Goal: Information Seeking & Learning: Learn about a topic

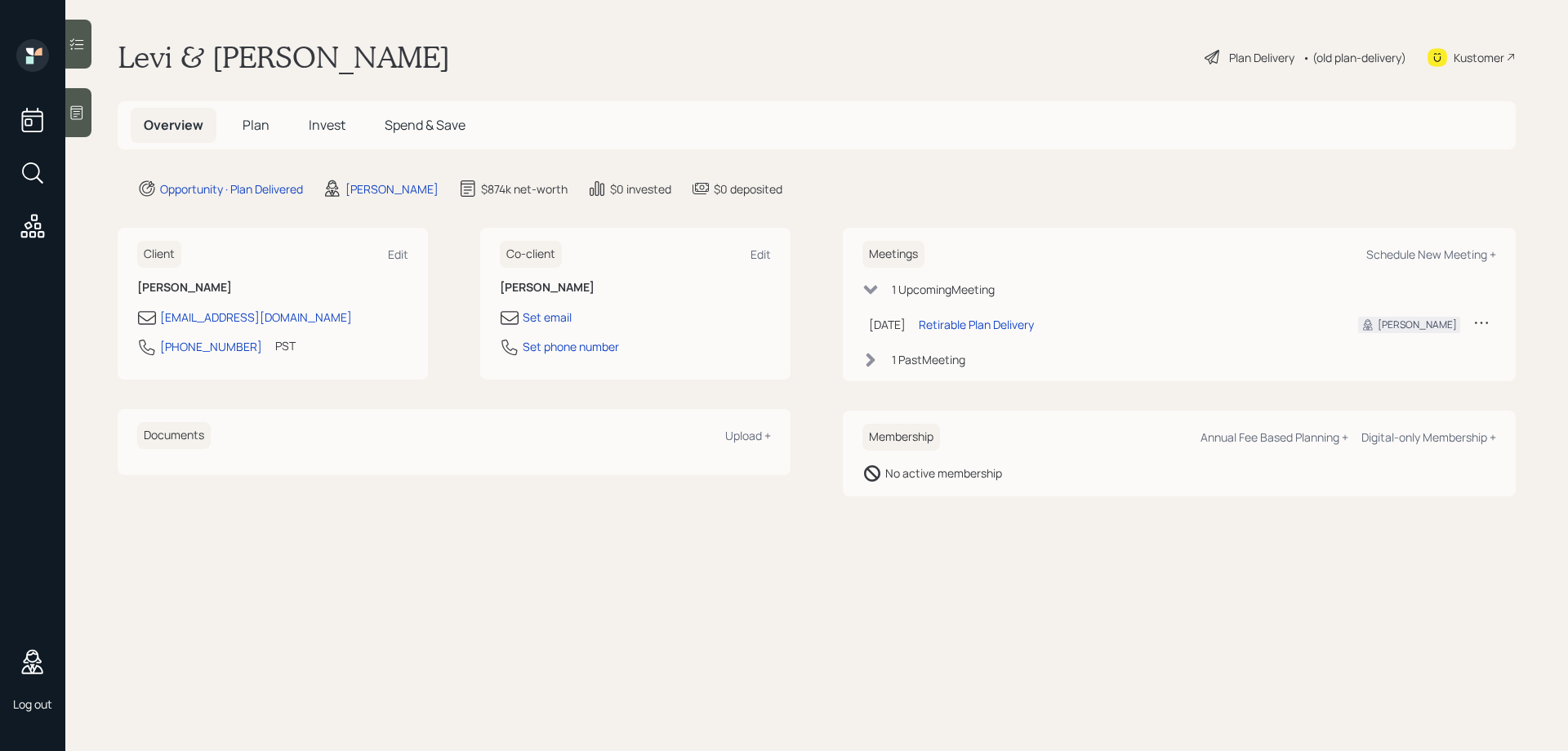
click at [260, 133] on span "Plan" at bounding box center [255, 125] width 27 height 18
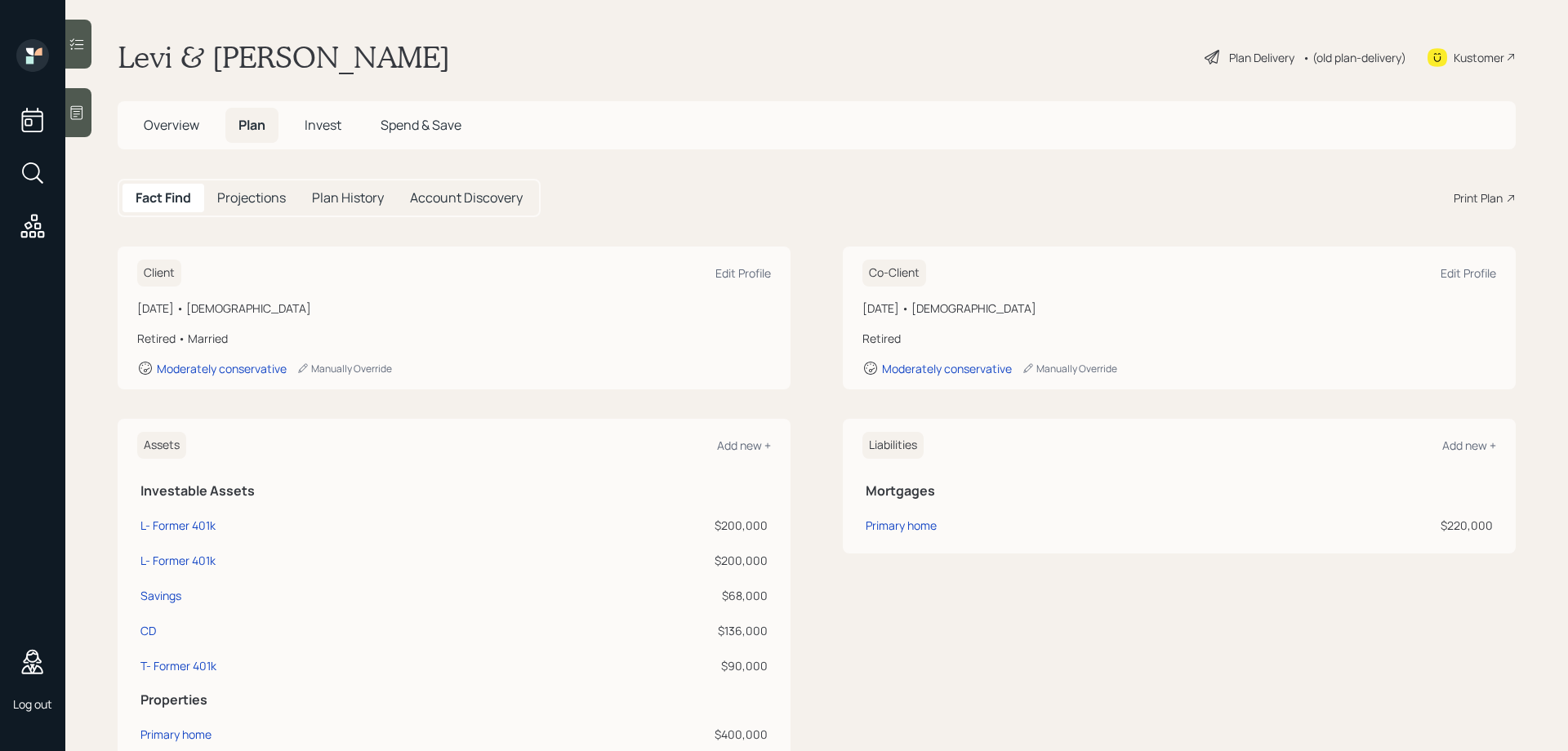
click at [250, 191] on h5 "Projections" at bounding box center [252, 198] width 69 height 16
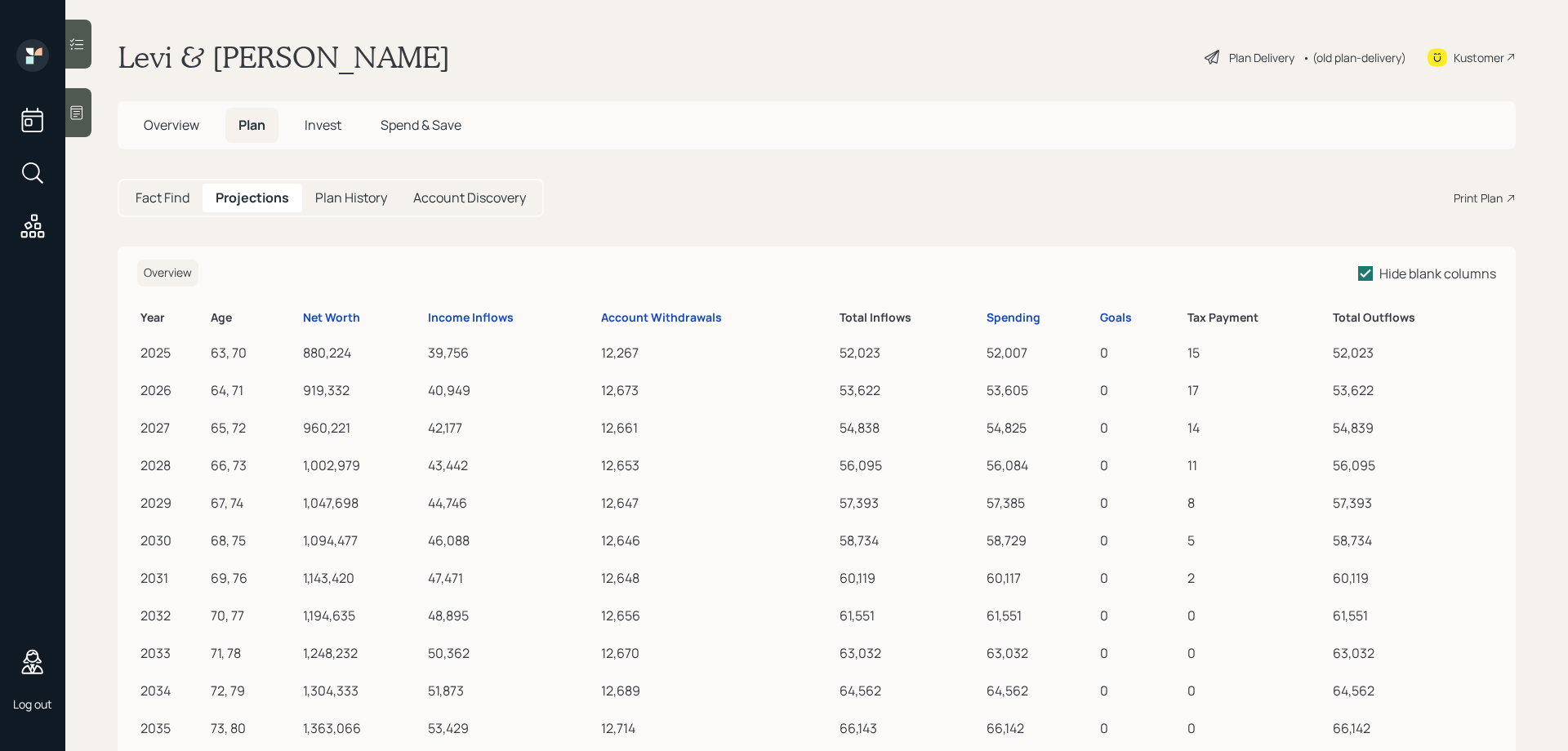
click at [622, 326] on th "Account Withdrawals" at bounding box center [717, 315] width 238 height 32
click at [616, 320] on div "Account Withdrawals" at bounding box center [662, 317] width 121 height 14
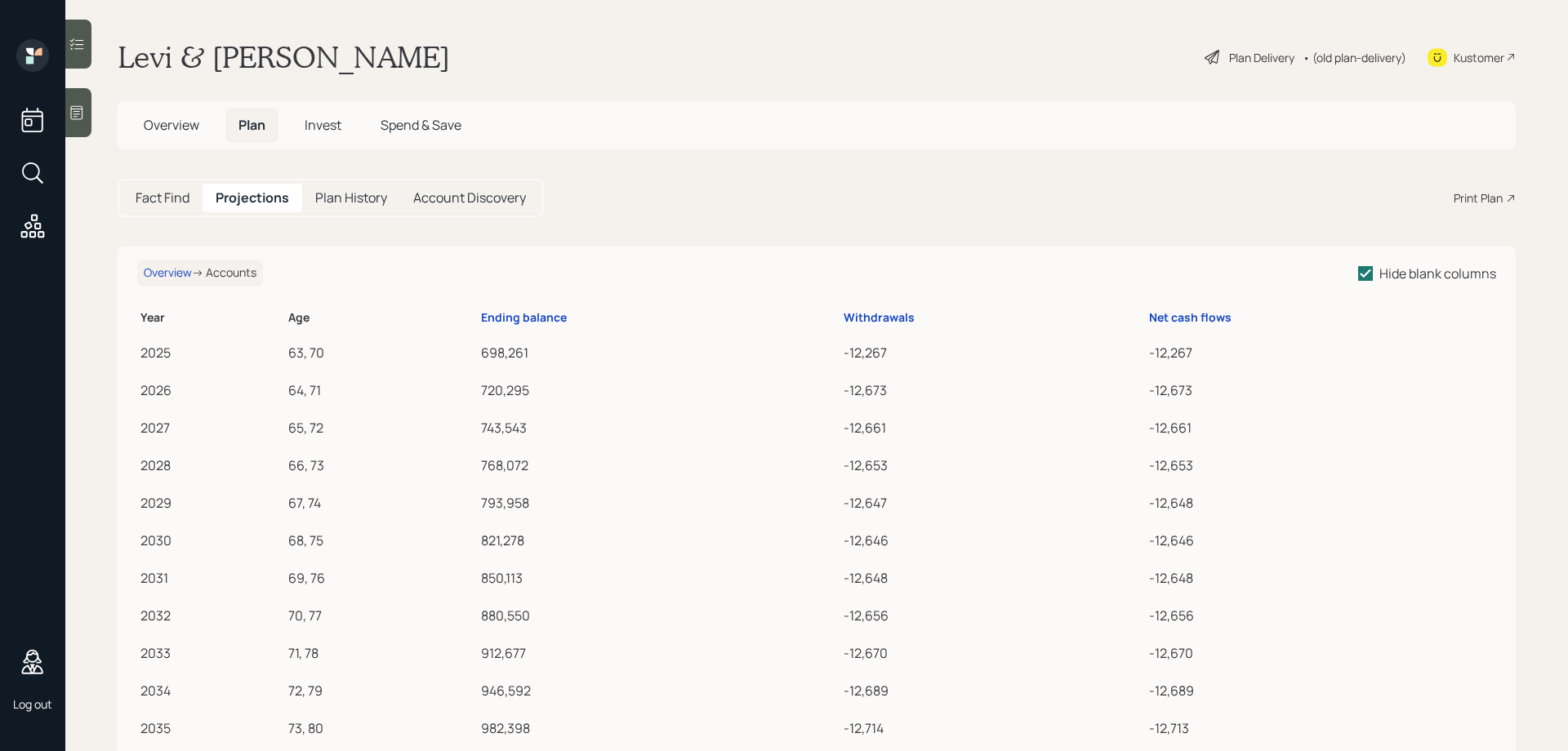
click at [180, 191] on h5 "Fact Find" at bounding box center [163, 198] width 54 height 16
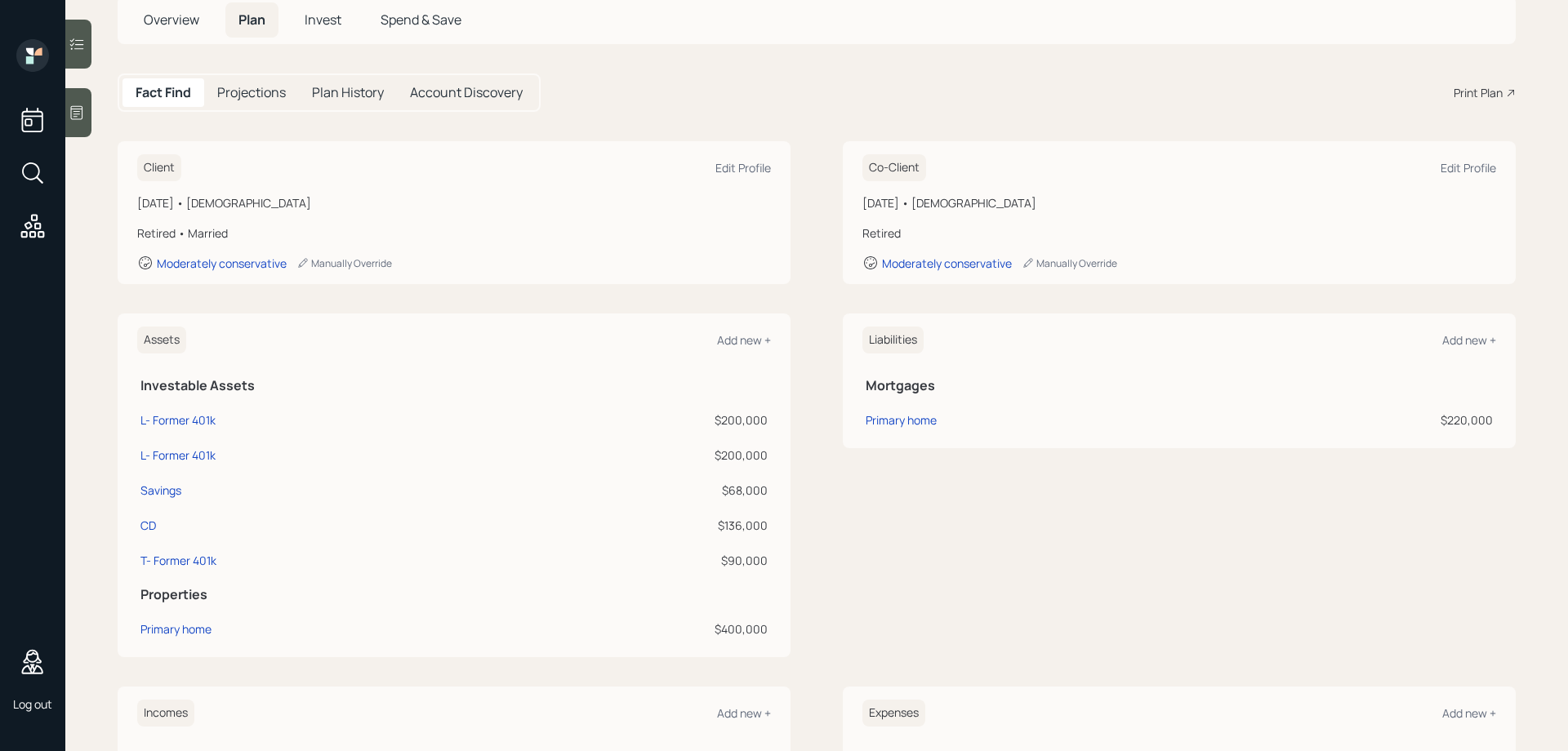
scroll to position [169, 0]
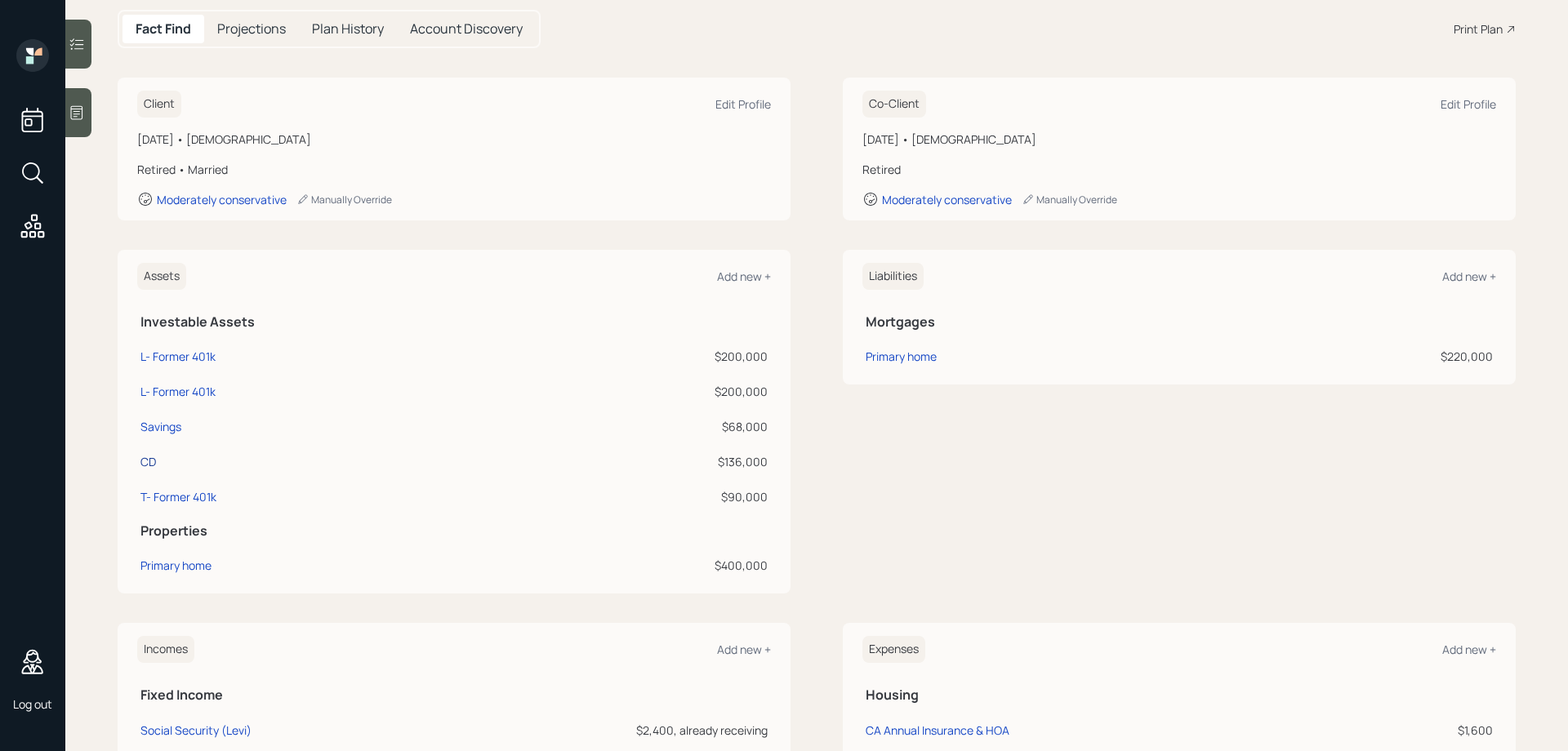
click at [149, 461] on div "CD" at bounding box center [148, 461] width 16 height 17
select select "emergency_fund"
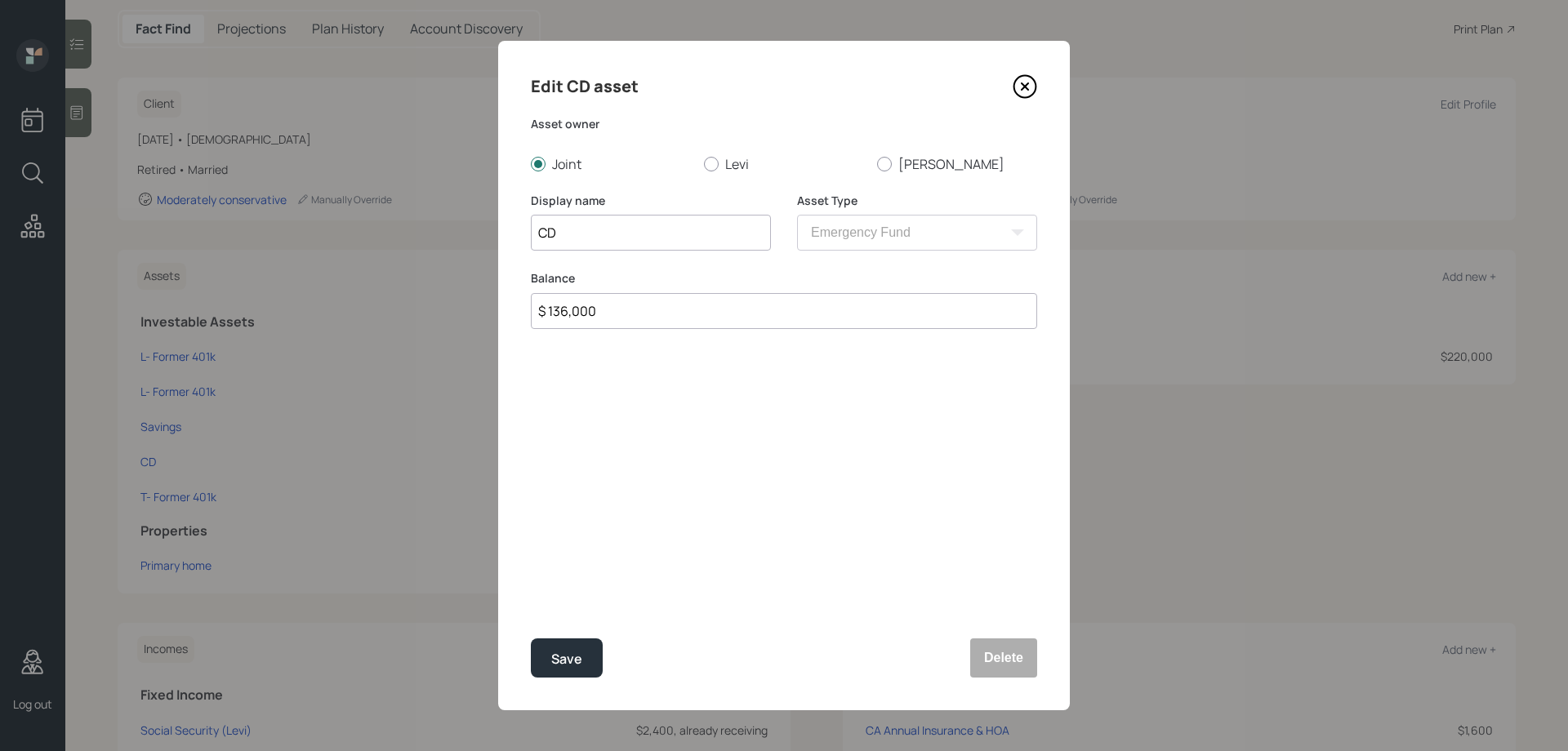
click at [1022, 89] on icon at bounding box center [1025, 87] width 7 height 7
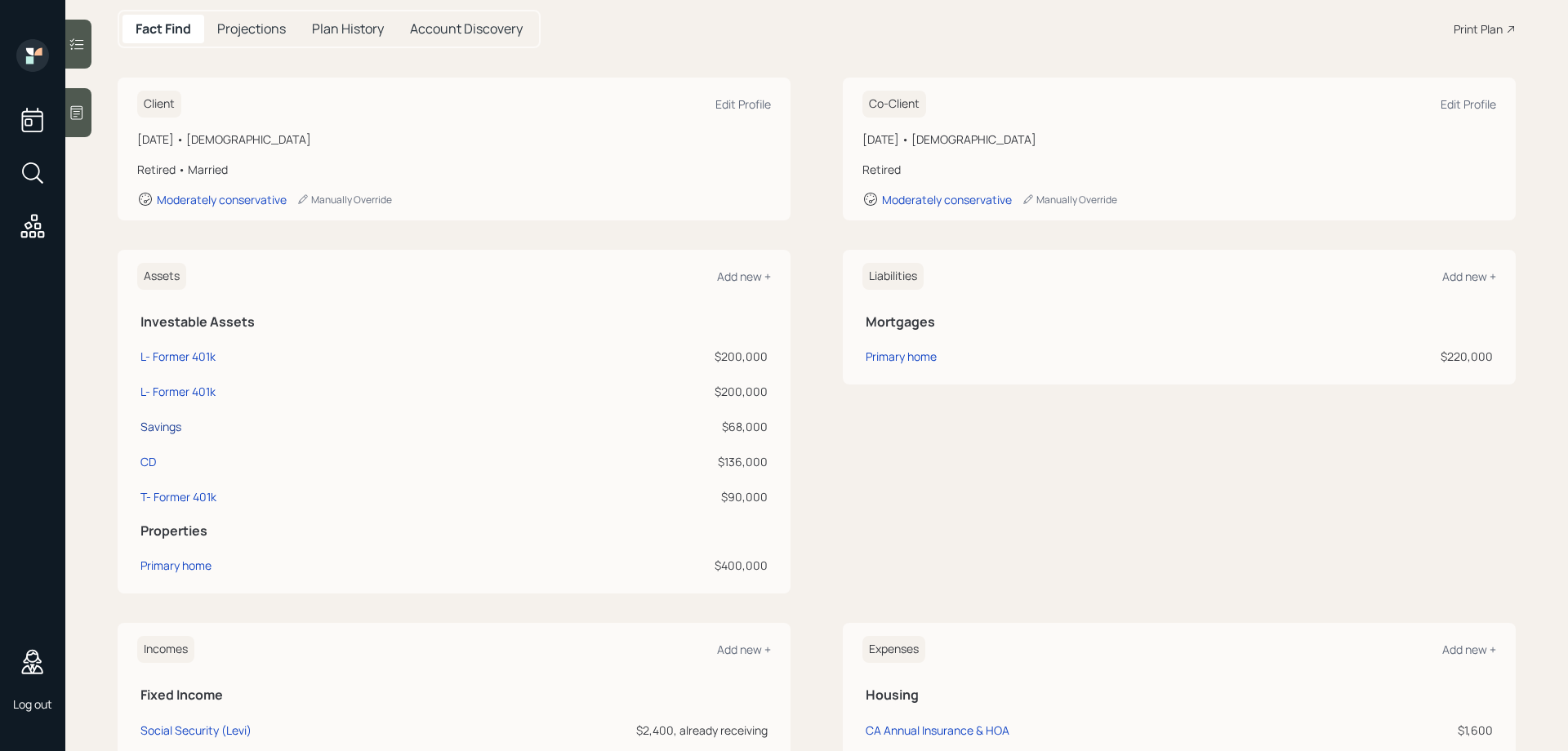
click at [168, 421] on div "Savings" at bounding box center [161, 426] width 41 height 17
select select "emergency_fund"
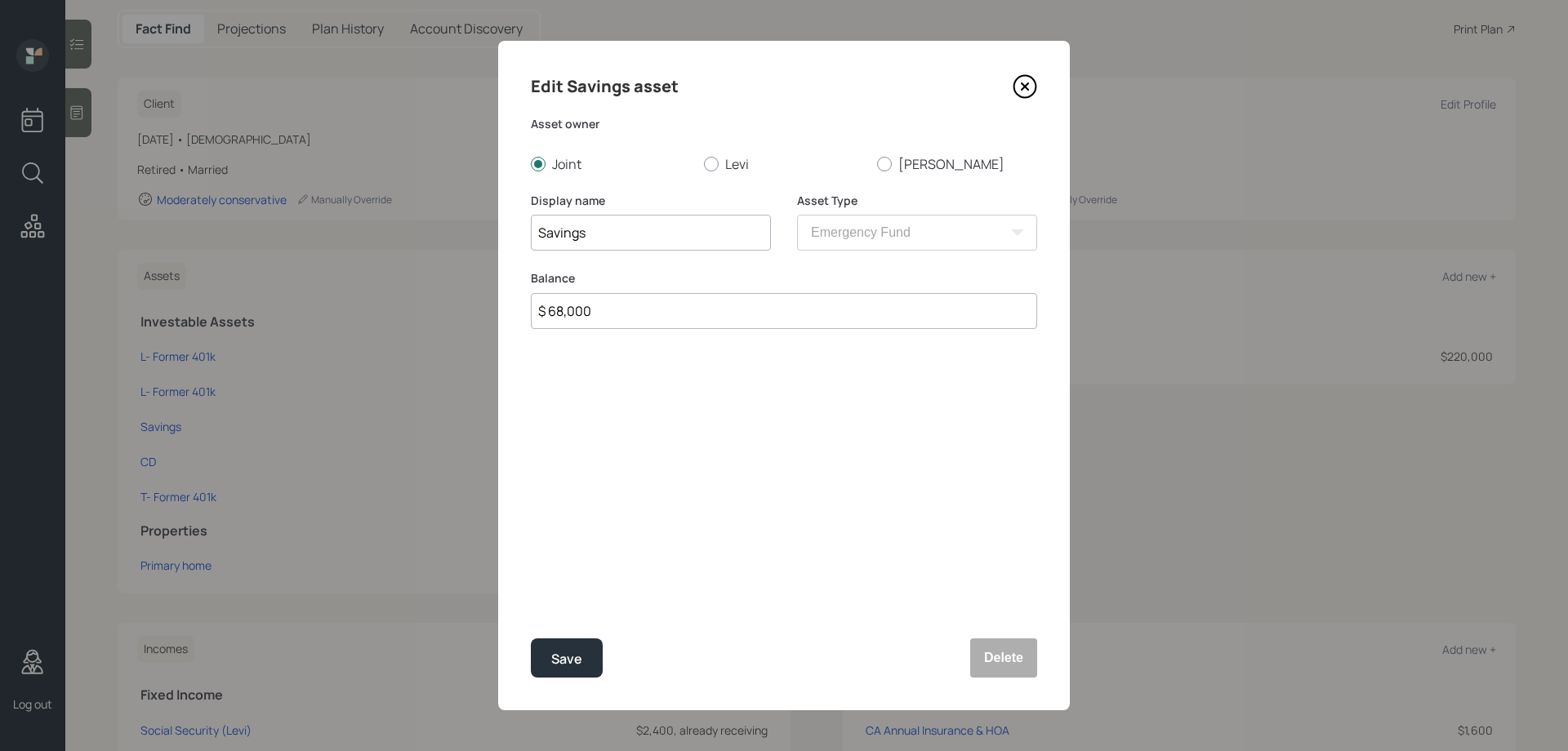
click at [1027, 93] on icon at bounding box center [1025, 87] width 25 height 25
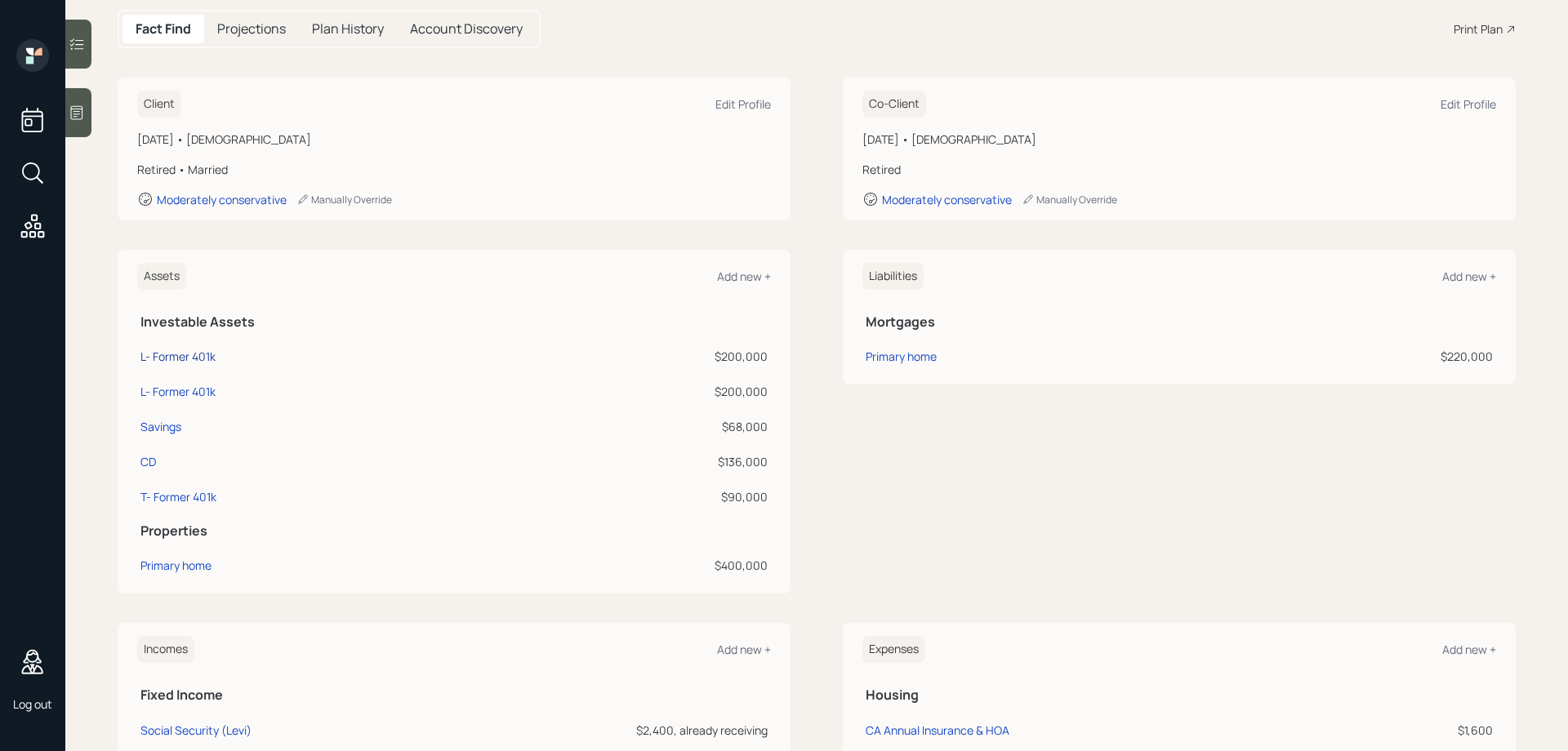
click at [191, 354] on div "L- Former 401k" at bounding box center [178, 356] width 75 height 17
select select "ira"
select select "balanced"
click at [200, 389] on div "L- Former 401k" at bounding box center [178, 391] width 75 height 17
select select "ira"
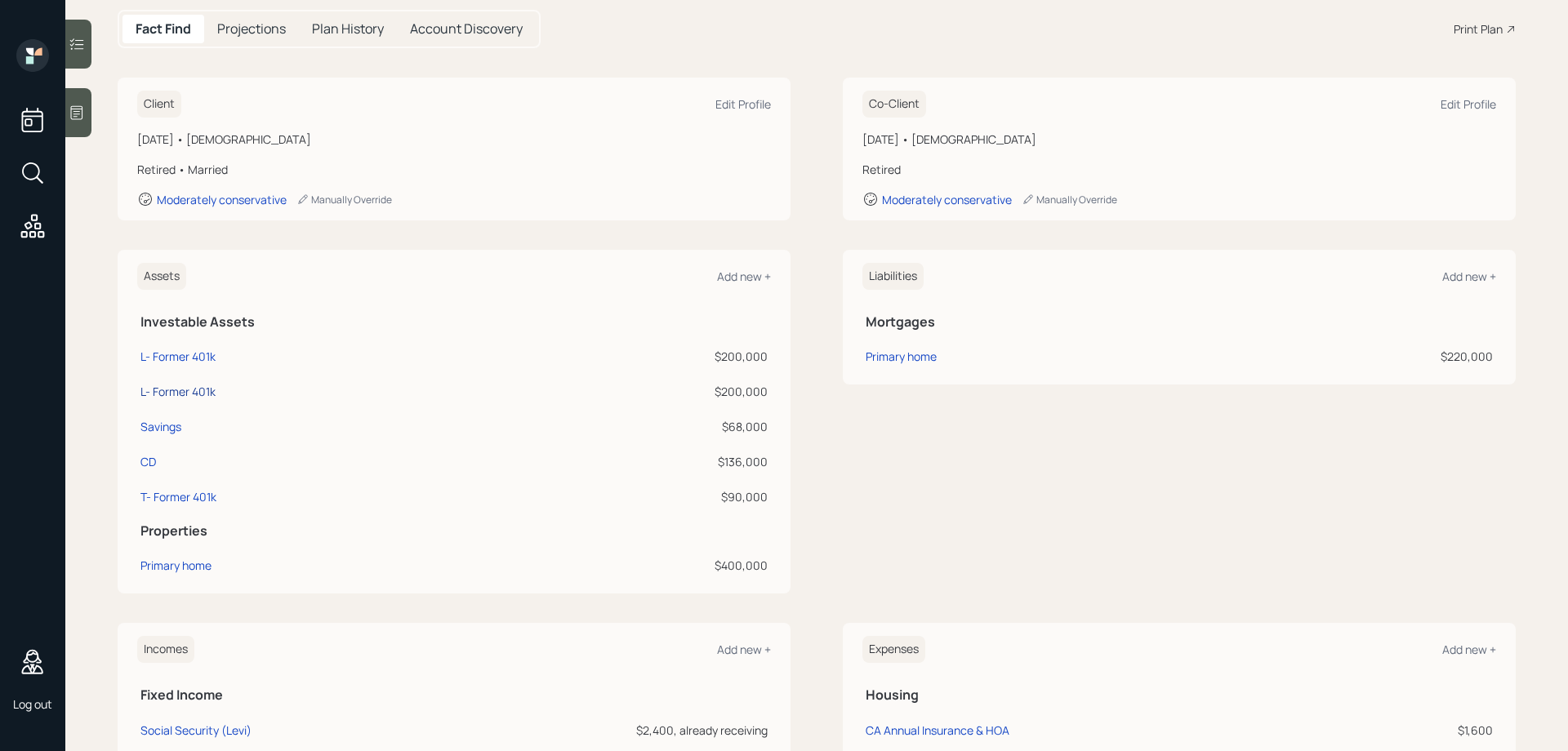
select select "balanced"
click at [191, 488] on div "T- Former 401k" at bounding box center [178, 497] width 76 height 17
select select "ira"
select select "balanced"
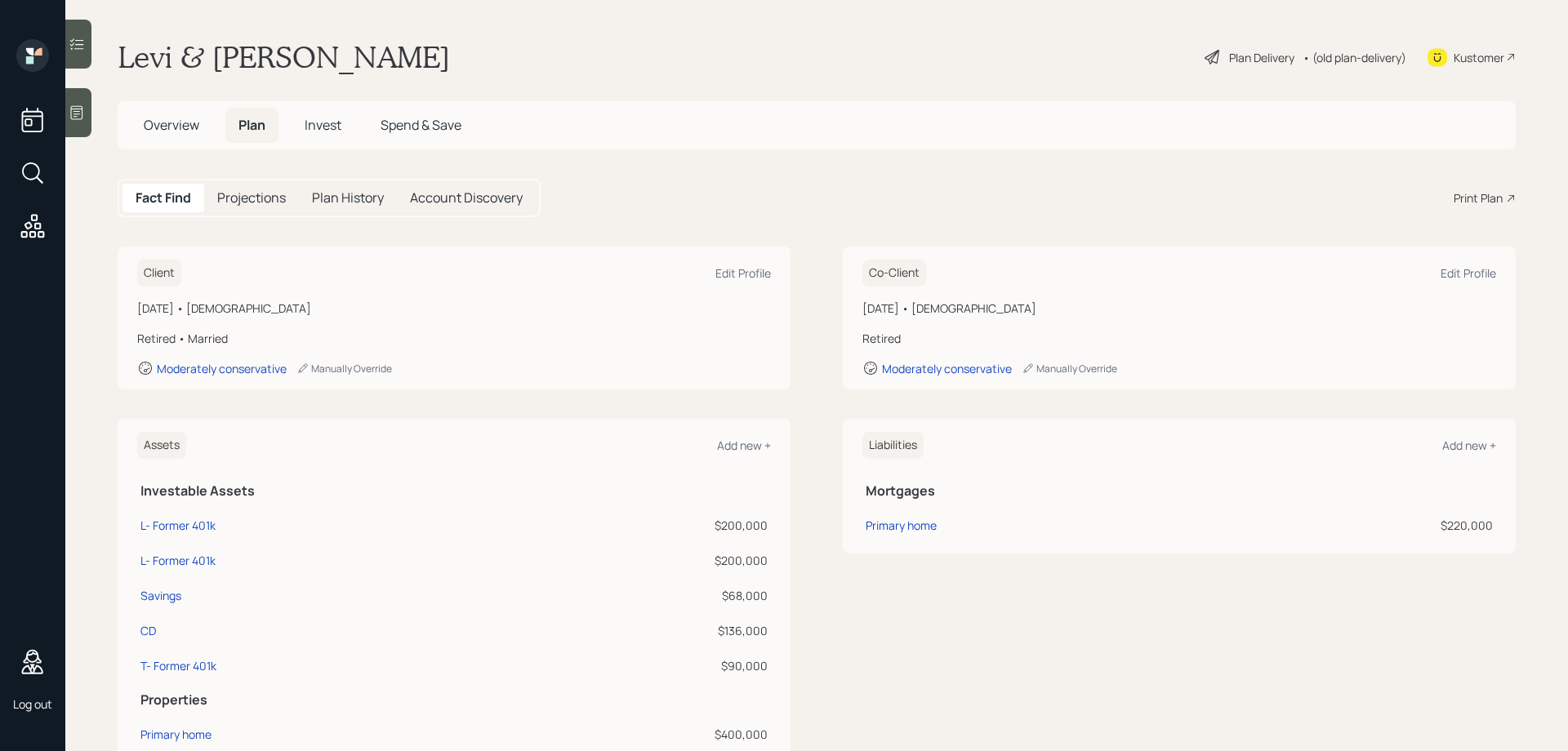
click at [319, 129] on span "Invest" at bounding box center [322, 125] width 37 height 18
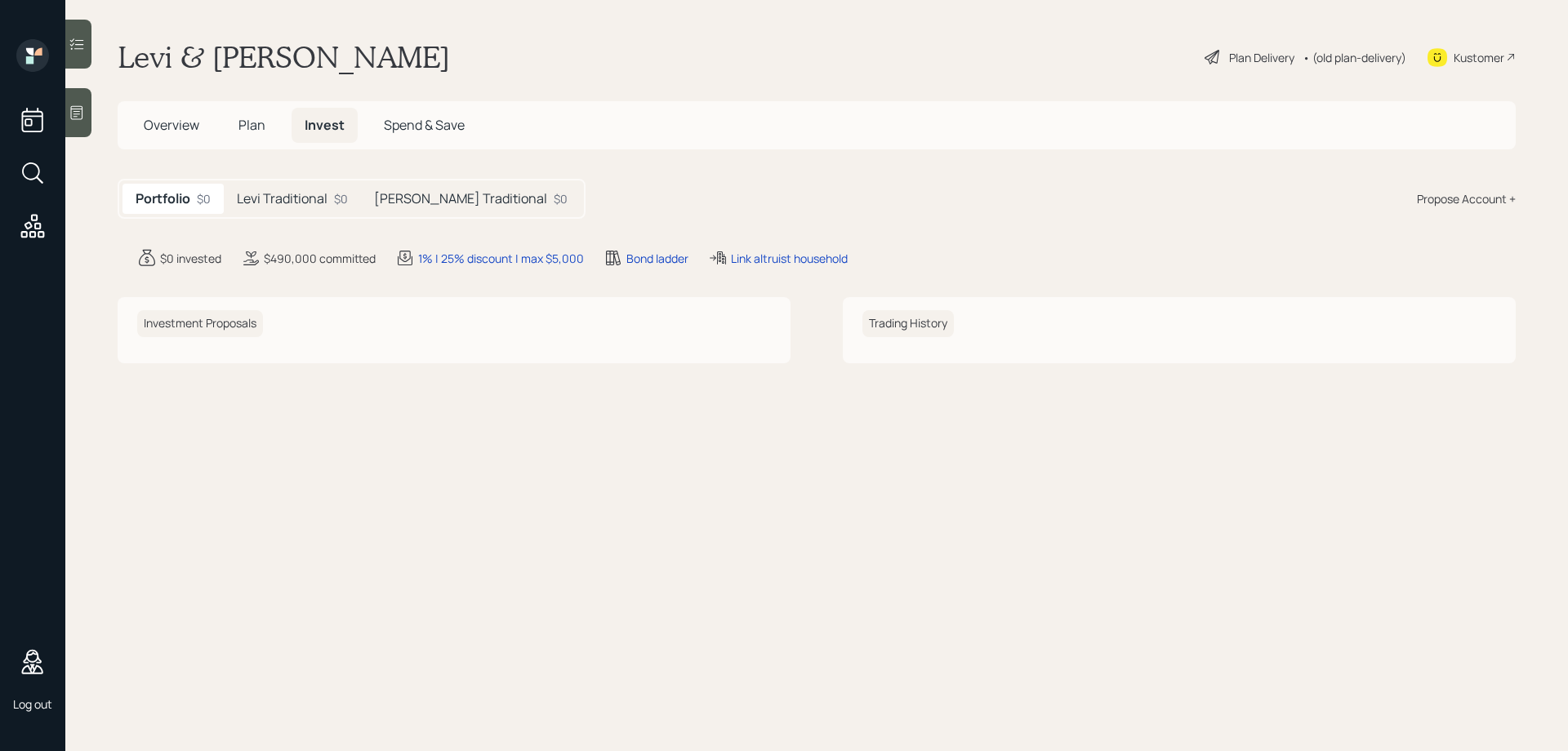
click at [276, 197] on h5 "Levi Traditional" at bounding box center [281, 199] width 91 height 16
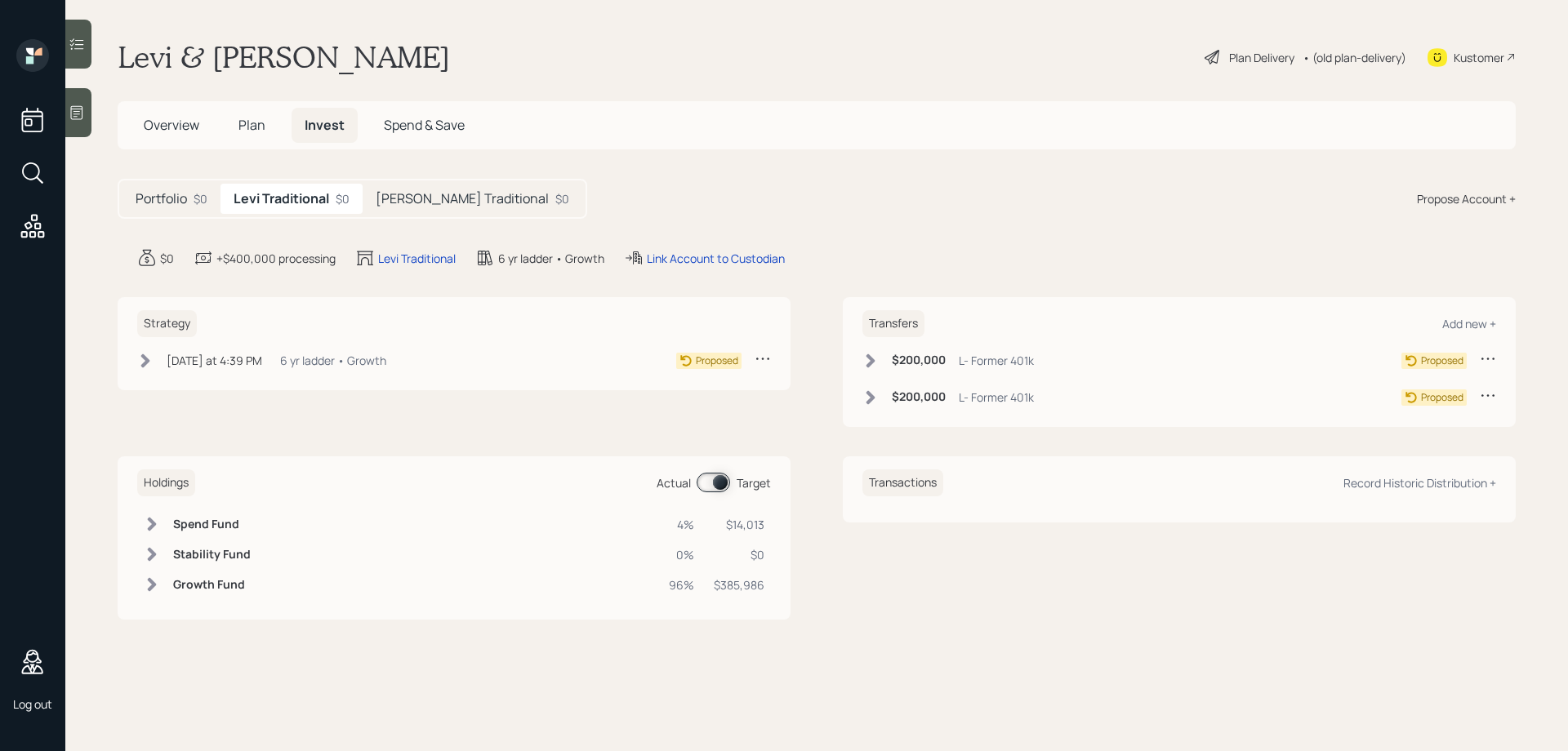
click at [399, 199] on h5 "[PERSON_NAME] Traditional" at bounding box center [462, 199] width 173 height 16
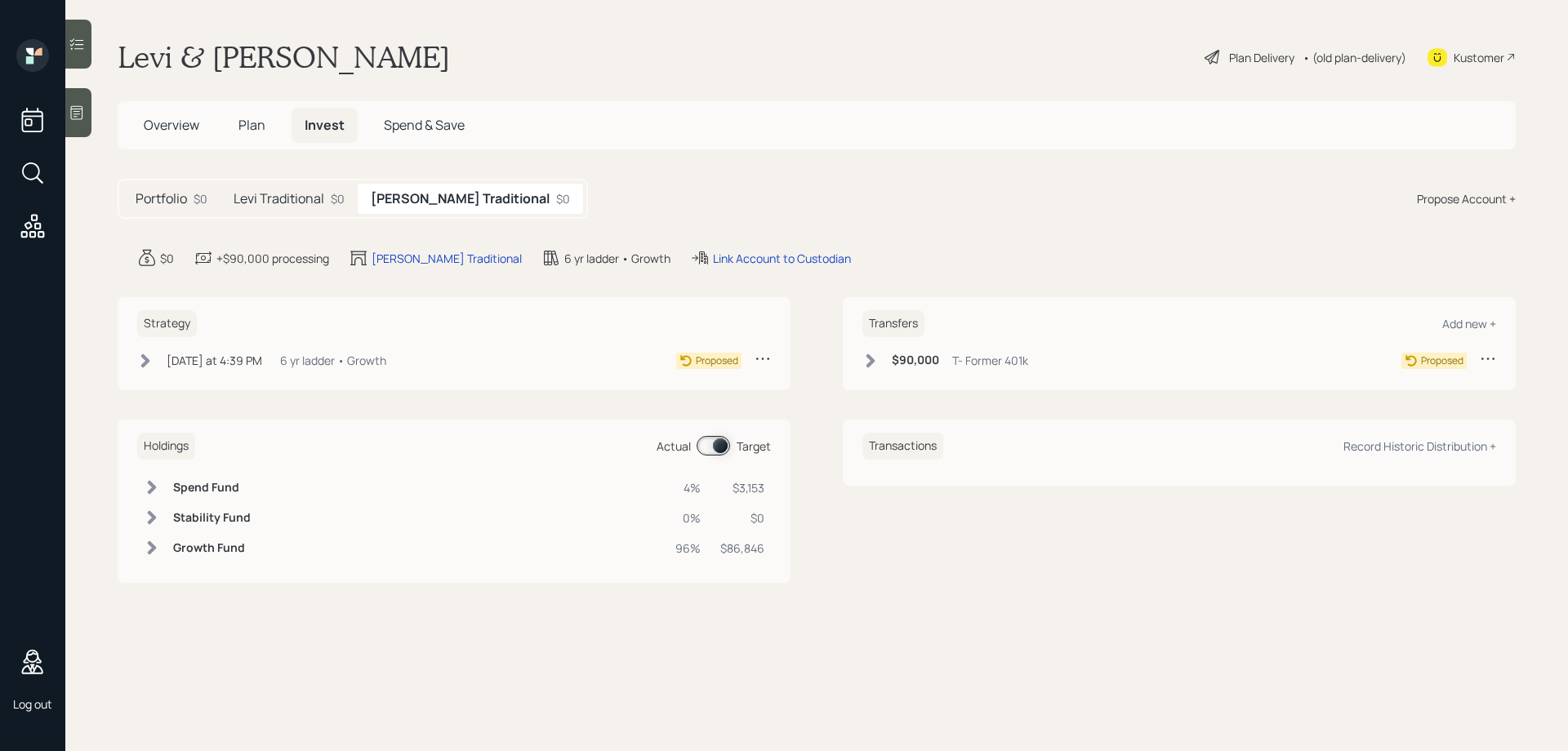
click at [290, 200] on h5 "Levi Traditional" at bounding box center [278, 199] width 91 height 16
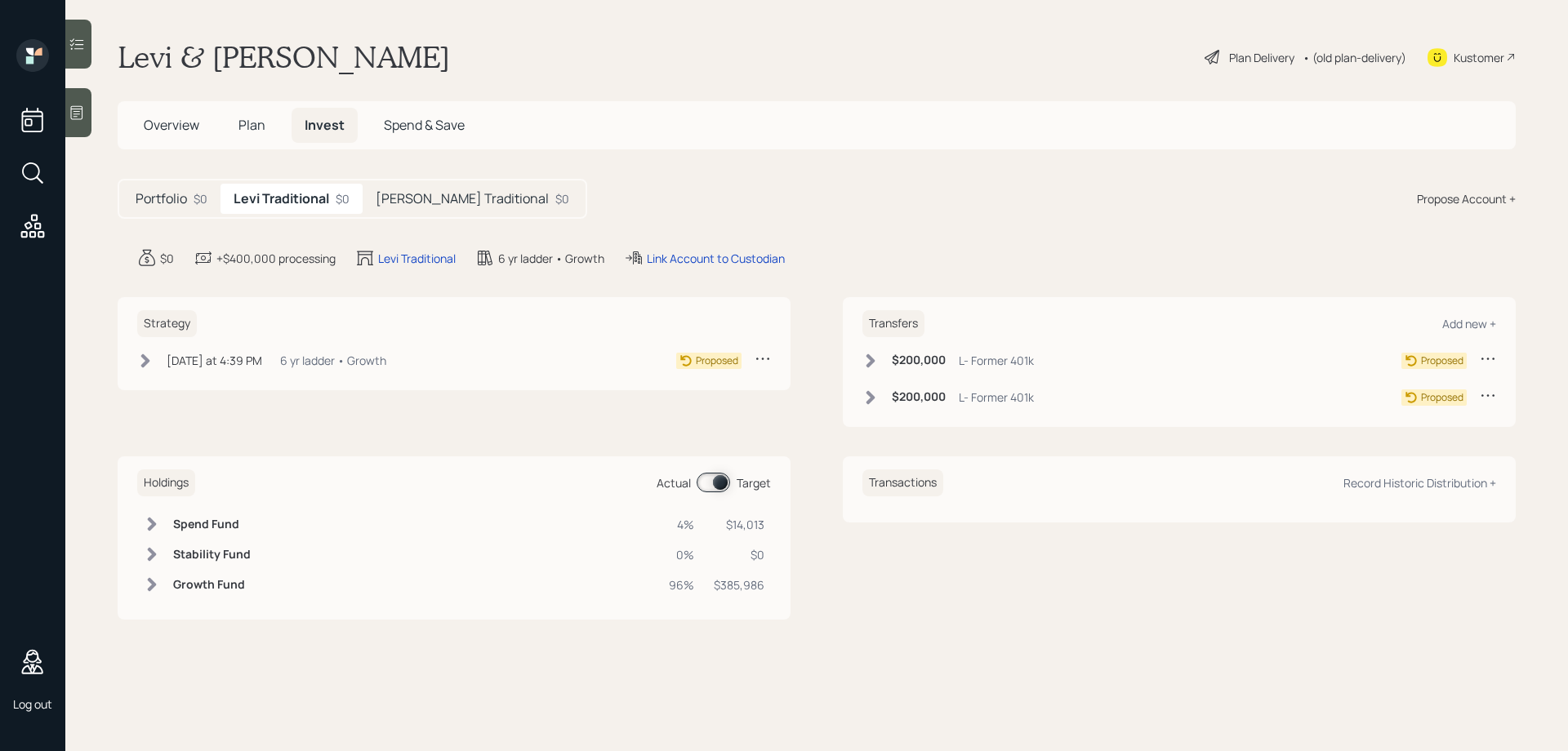
click at [396, 200] on h5 "[PERSON_NAME] Traditional" at bounding box center [462, 199] width 173 height 16
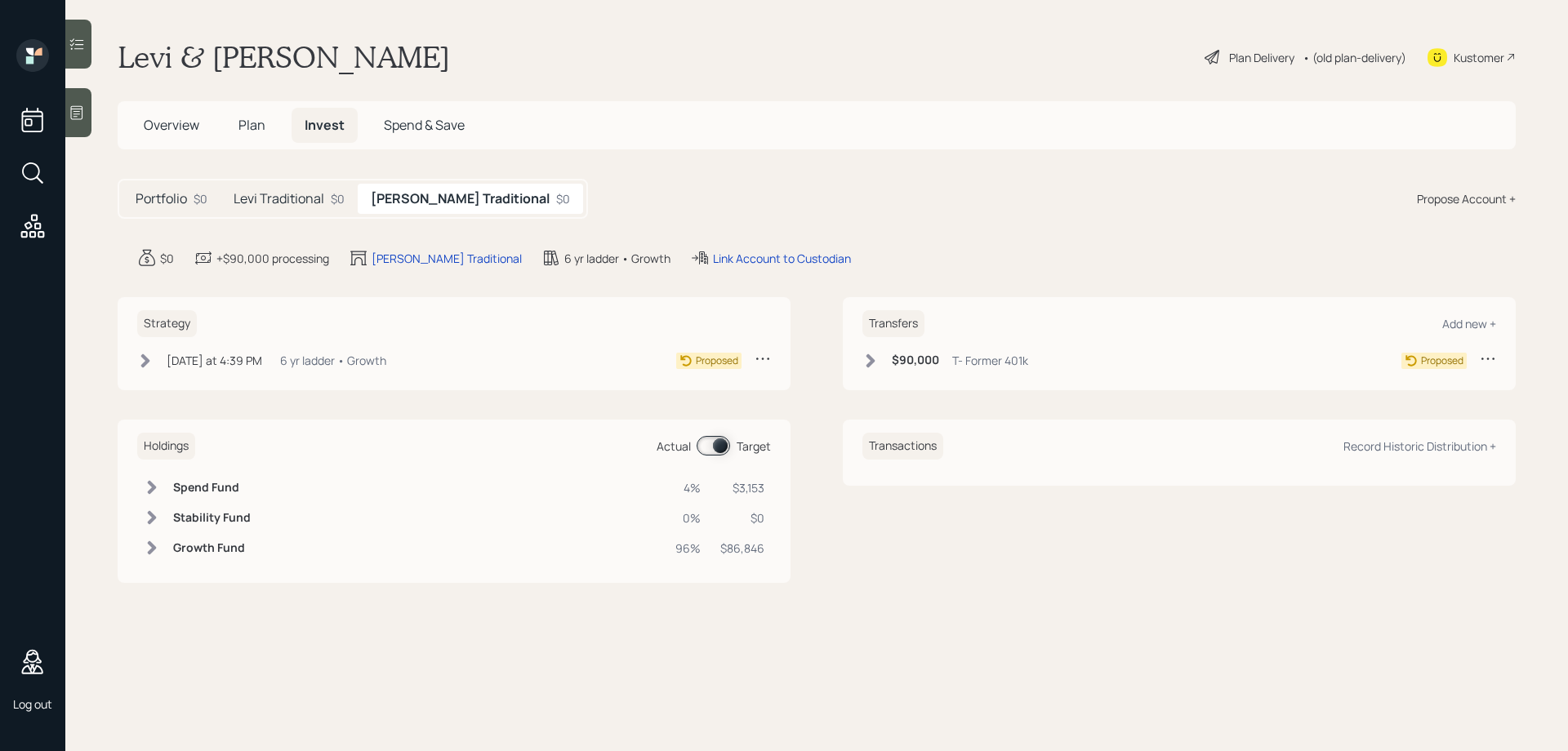
click at [280, 196] on h5 "Levi Traditional" at bounding box center [278, 199] width 91 height 16
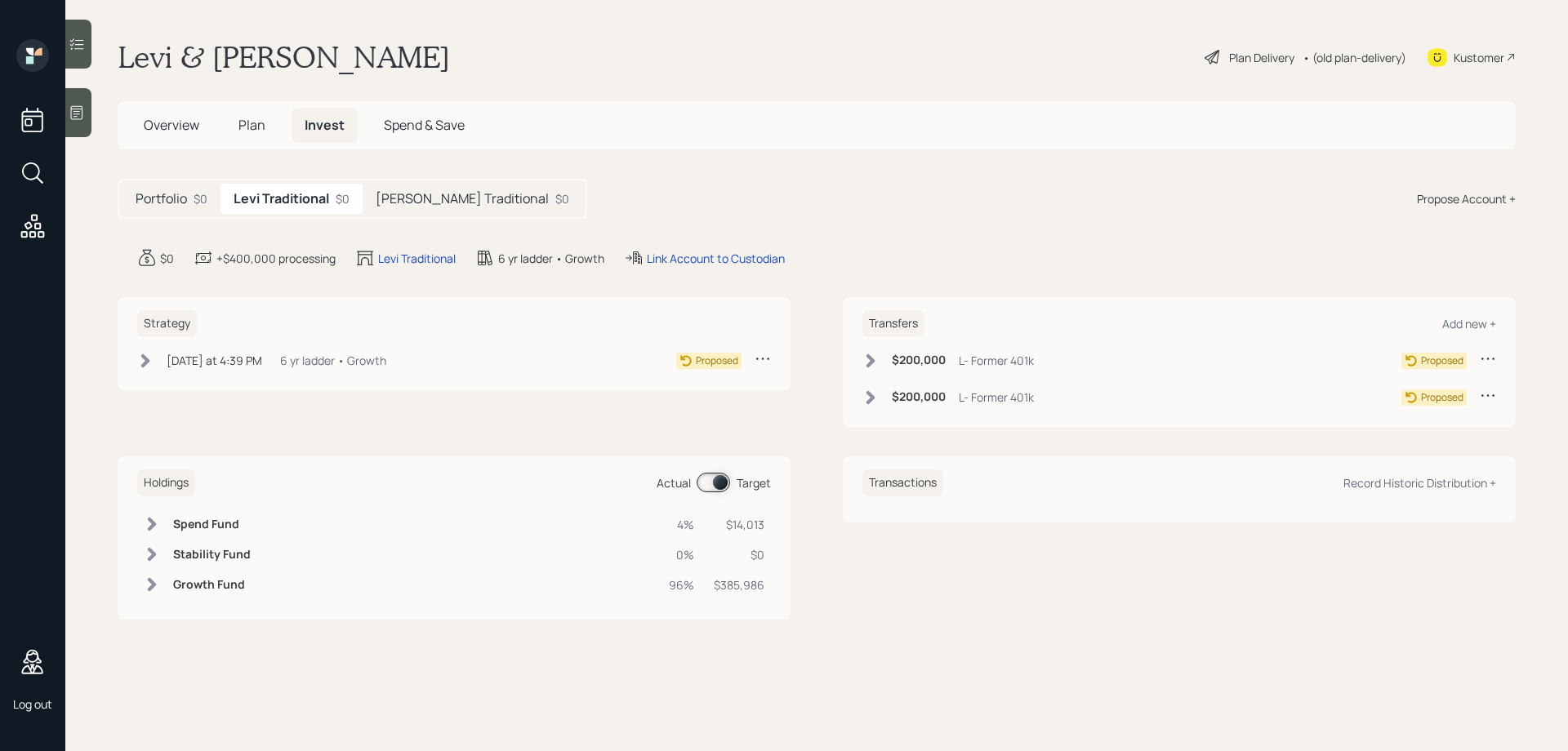
click at [185, 192] on h5 "Portfolio" at bounding box center [161, 199] width 52 height 16
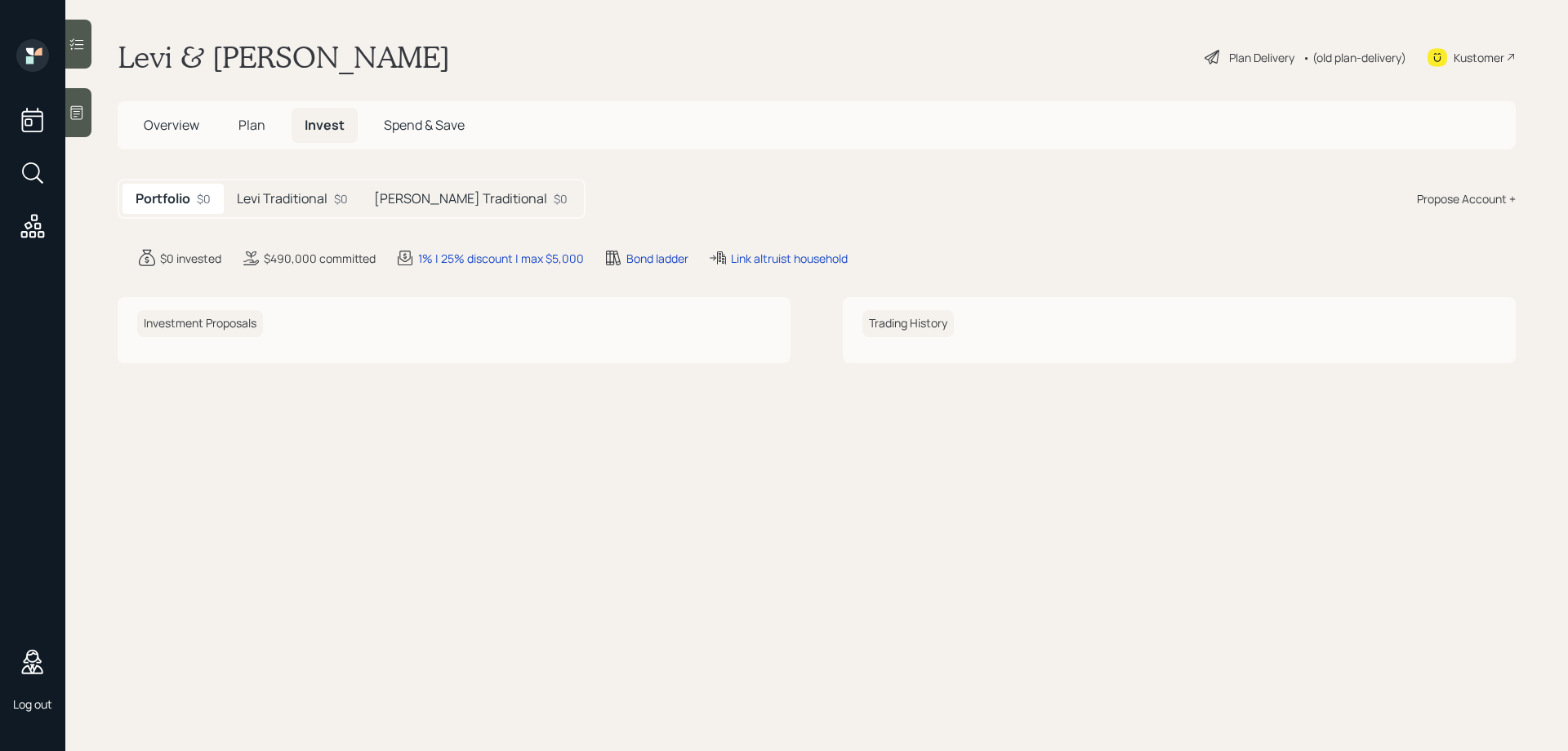
click at [1223, 51] on div "Plan Delivery" at bounding box center [1249, 57] width 93 height 20
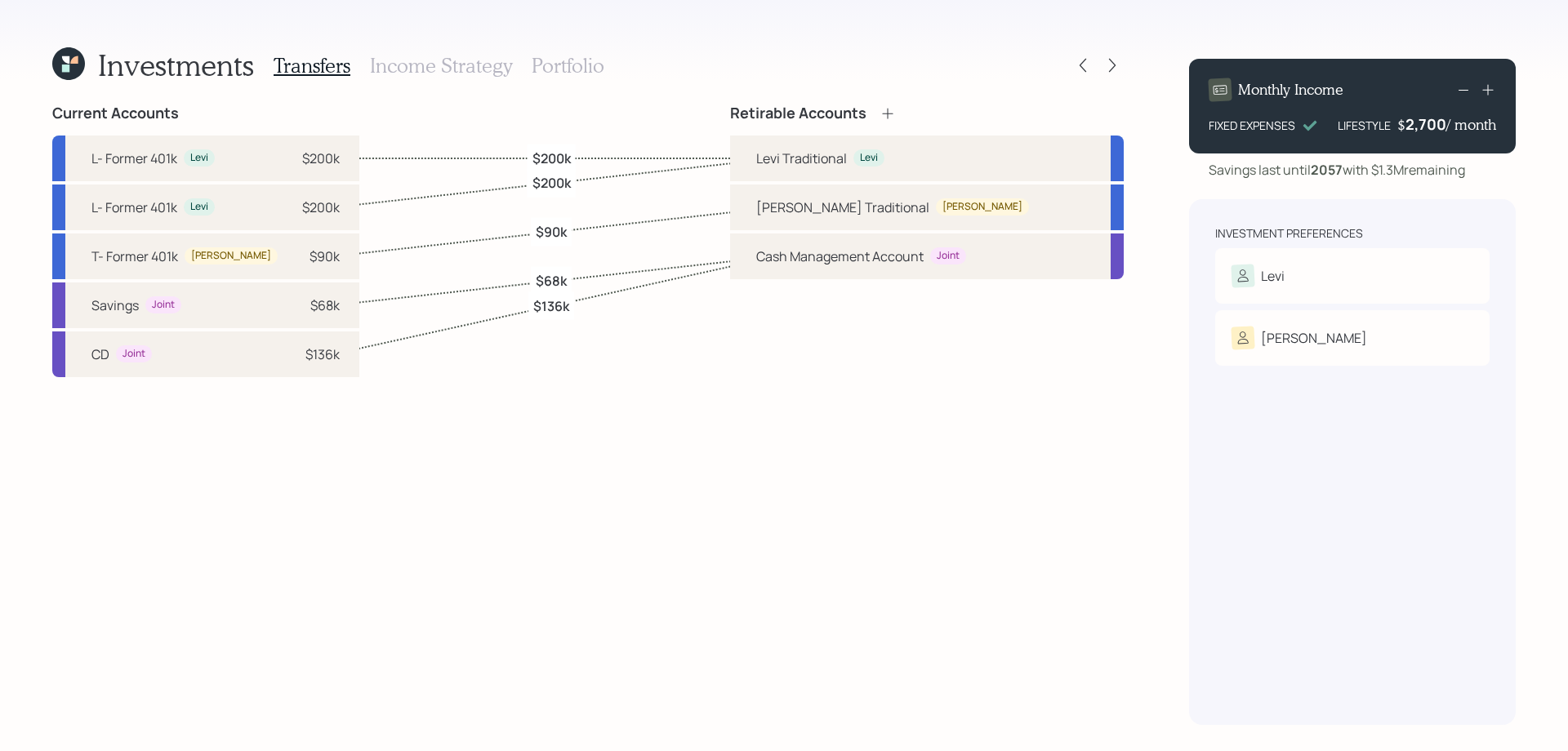
click at [803, 262] on div "Cash Management Account Joint" at bounding box center [926, 256] width 393 height 46
click at [859, 254] on div "Cash Management Account" at bounding box center [839, 256] width 168 height 20
click at [1125, 254] on div "Investments Transfers Income Strategy Portfolio Current Accounts L- Former 401k…" at bounding box center [784, 376] width 1568 height 751
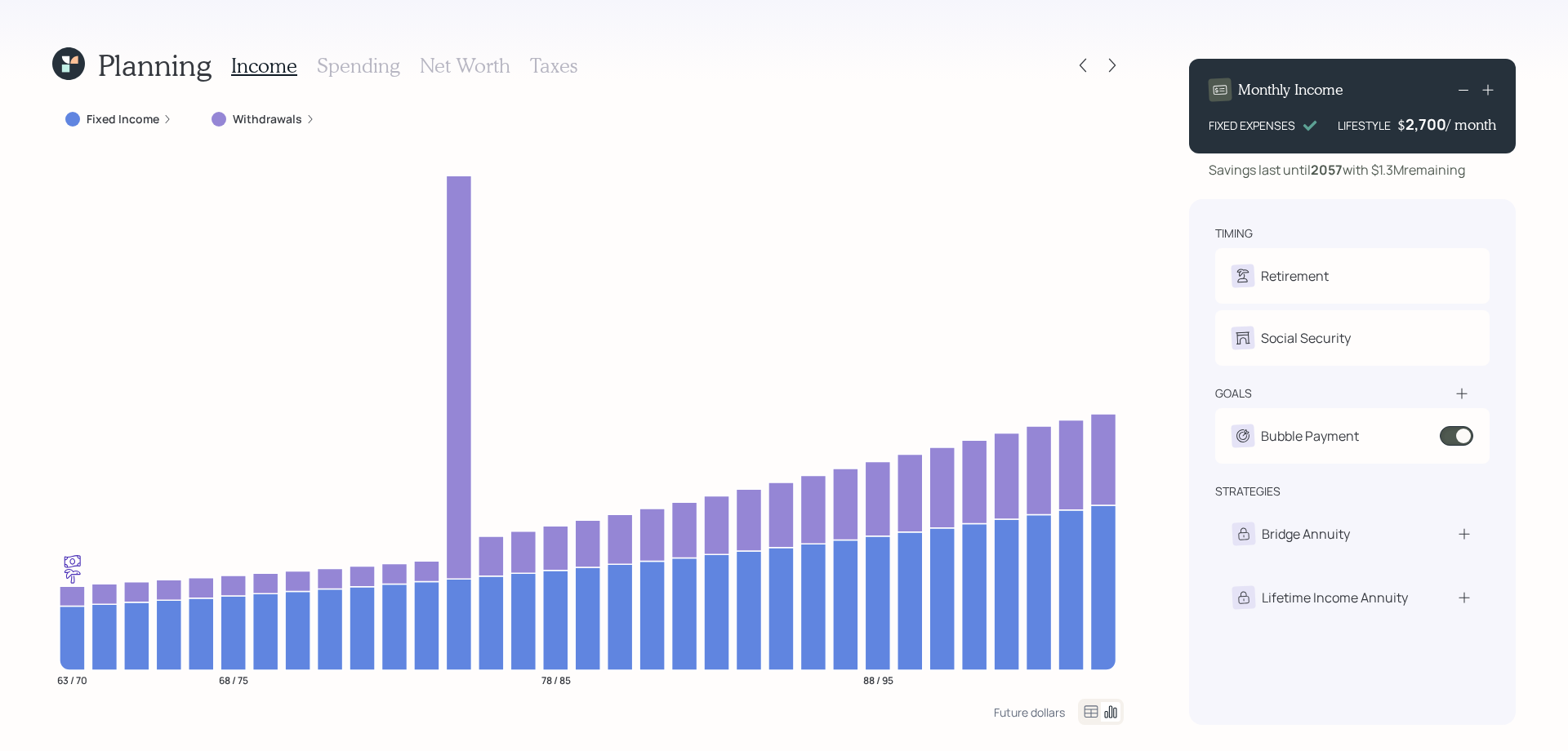
click at [1090, 710] on icon at bounding box center [1091, 711] width 14 height 12
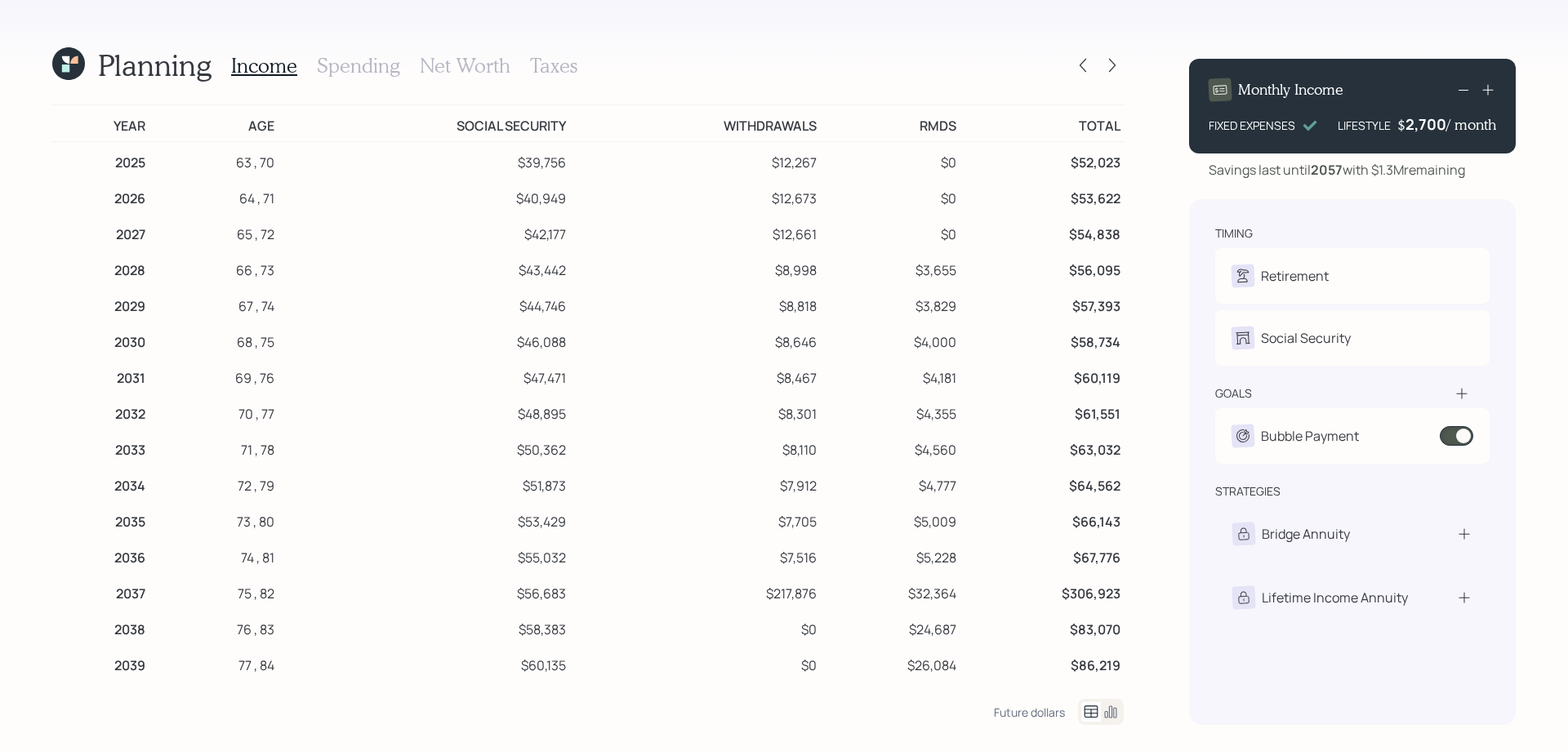
click at [364, 65] on h3 "Spending" at bounding box center [358, 65] width 83 height 24
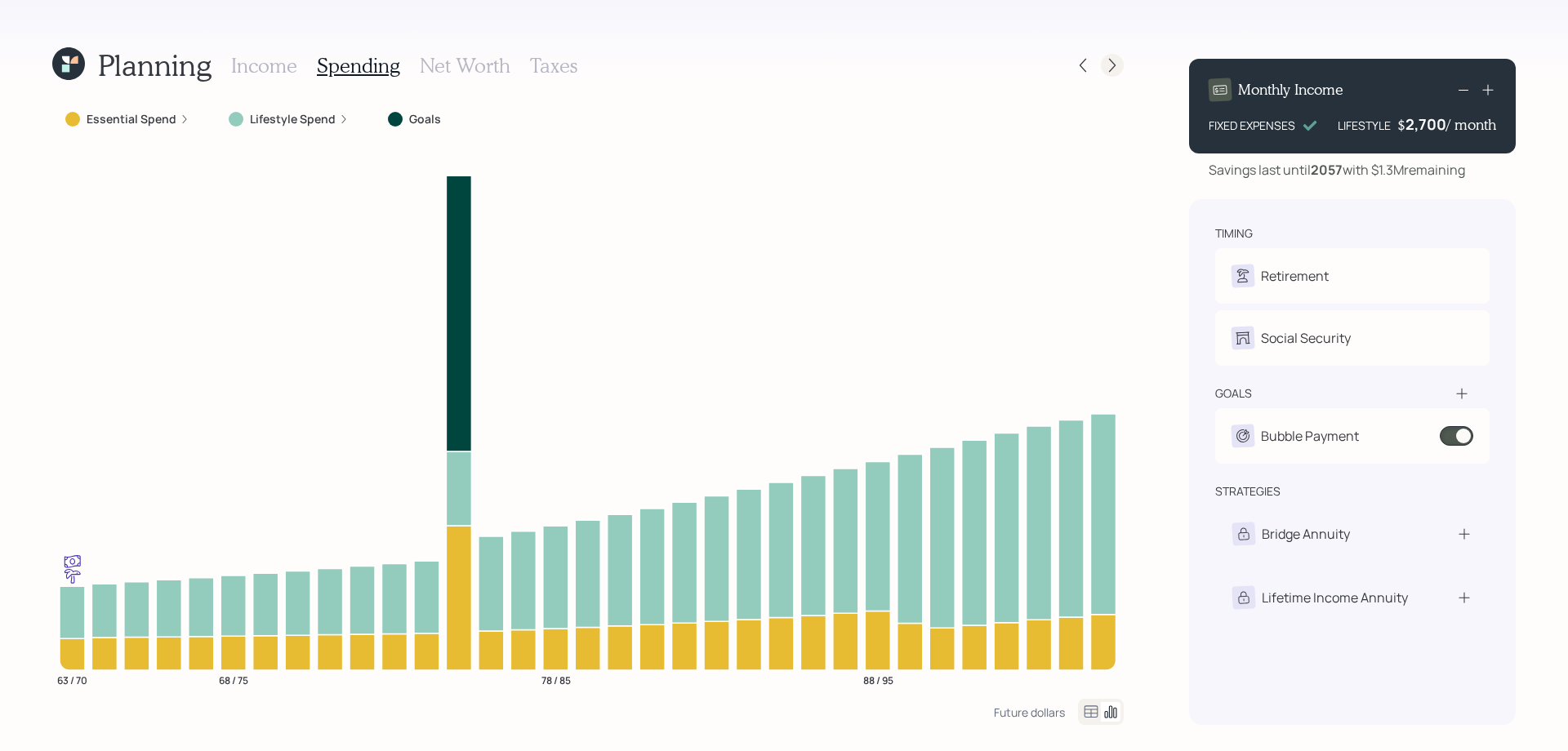
click at [1118, 74] on div at bounding box center [1112, 65] width 23 height 23
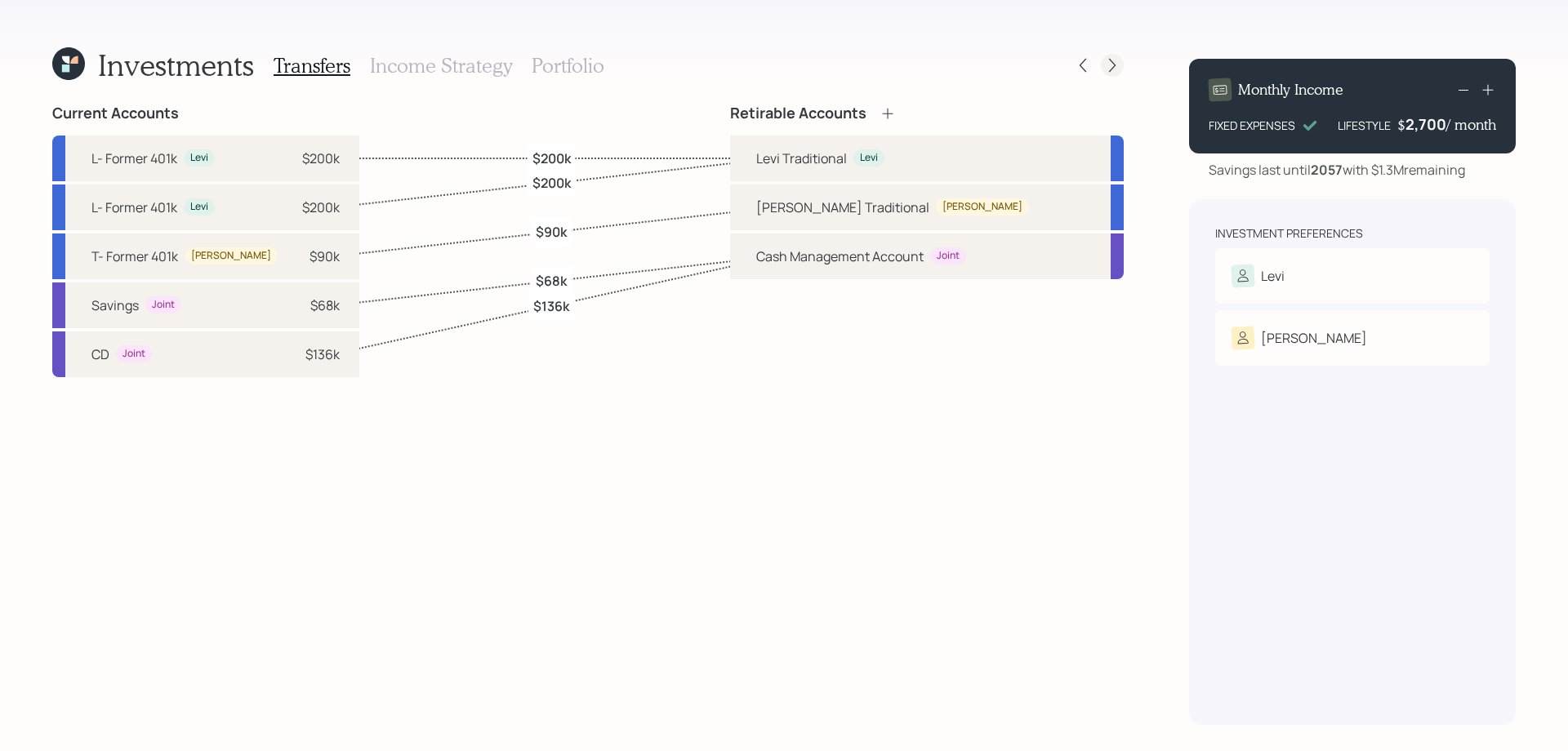
click at [1111, 66] on icon at bounding box center [1112, 65] width 16 height 16
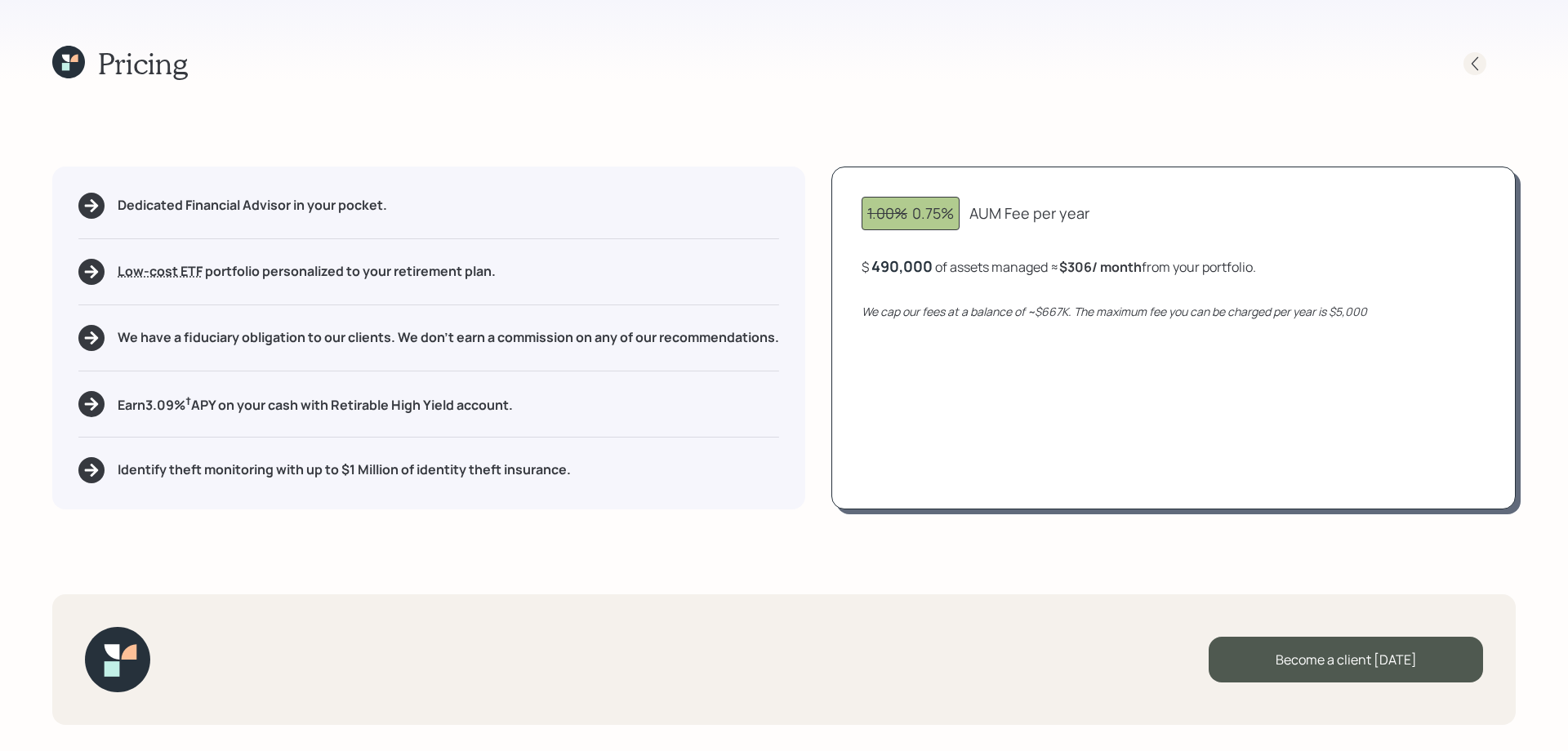
click at [1471, 56] on icon at bounding box center [1475, 64] width 16 height 16
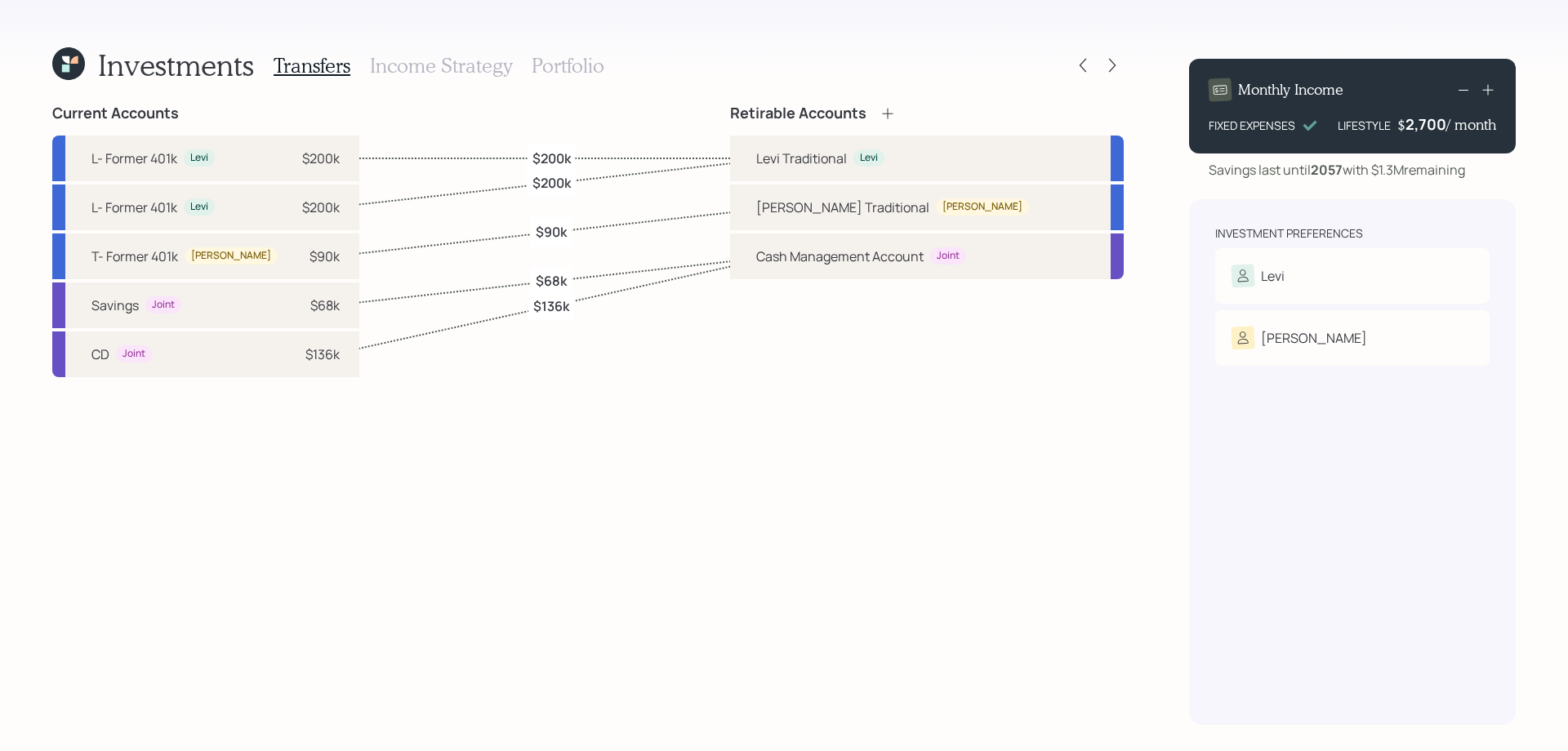
click at [433, 47] on div "Transfers Income Strategy Portfolio" at bounding box center [438, 65] width 330 height 39
click at [428, 65] on h3 "Income Strategy" at bounding box center [441, 65] width 142 height 24
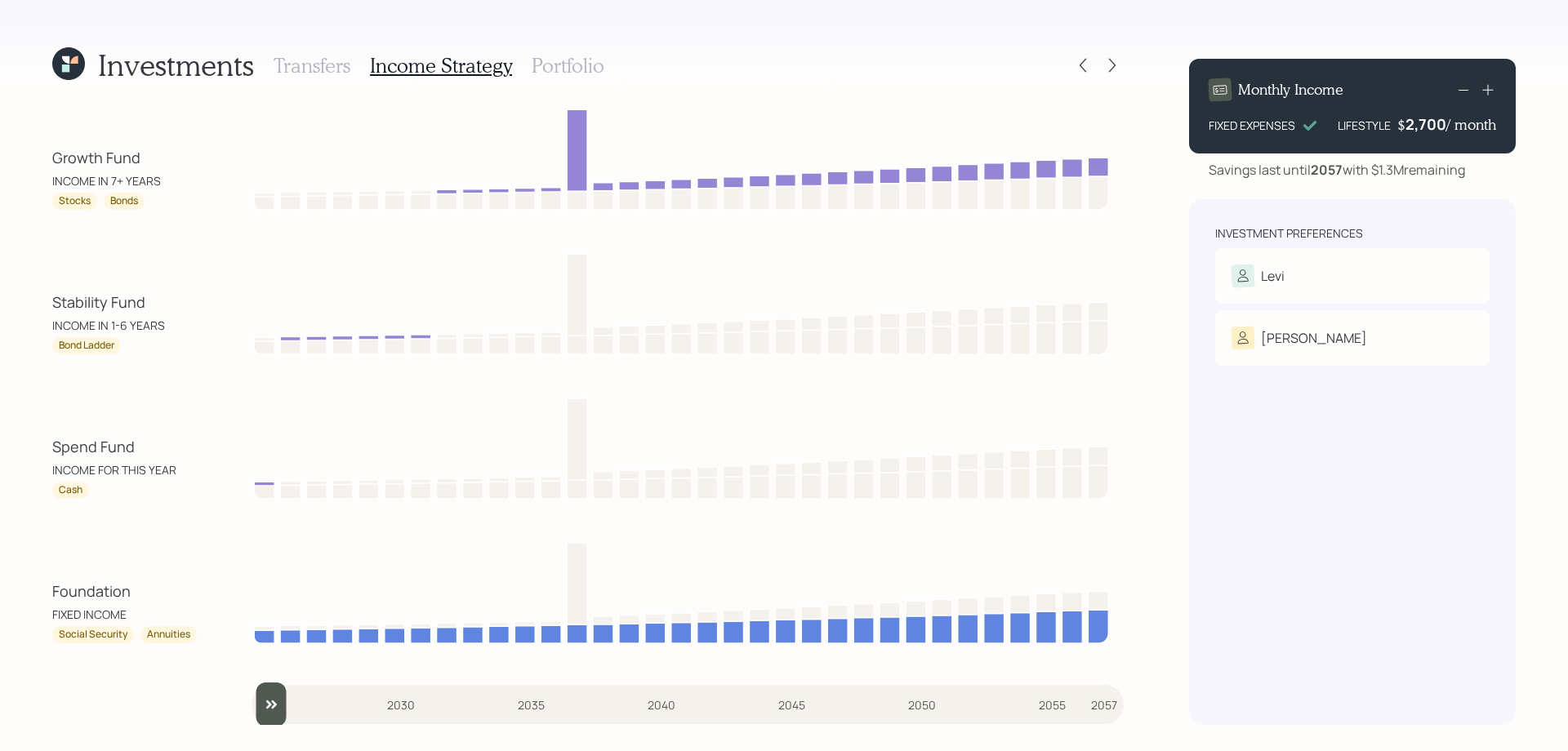
click at [547, 62] on h3 "Portfolio" at bounding box center [568, 65] width 73 height 24
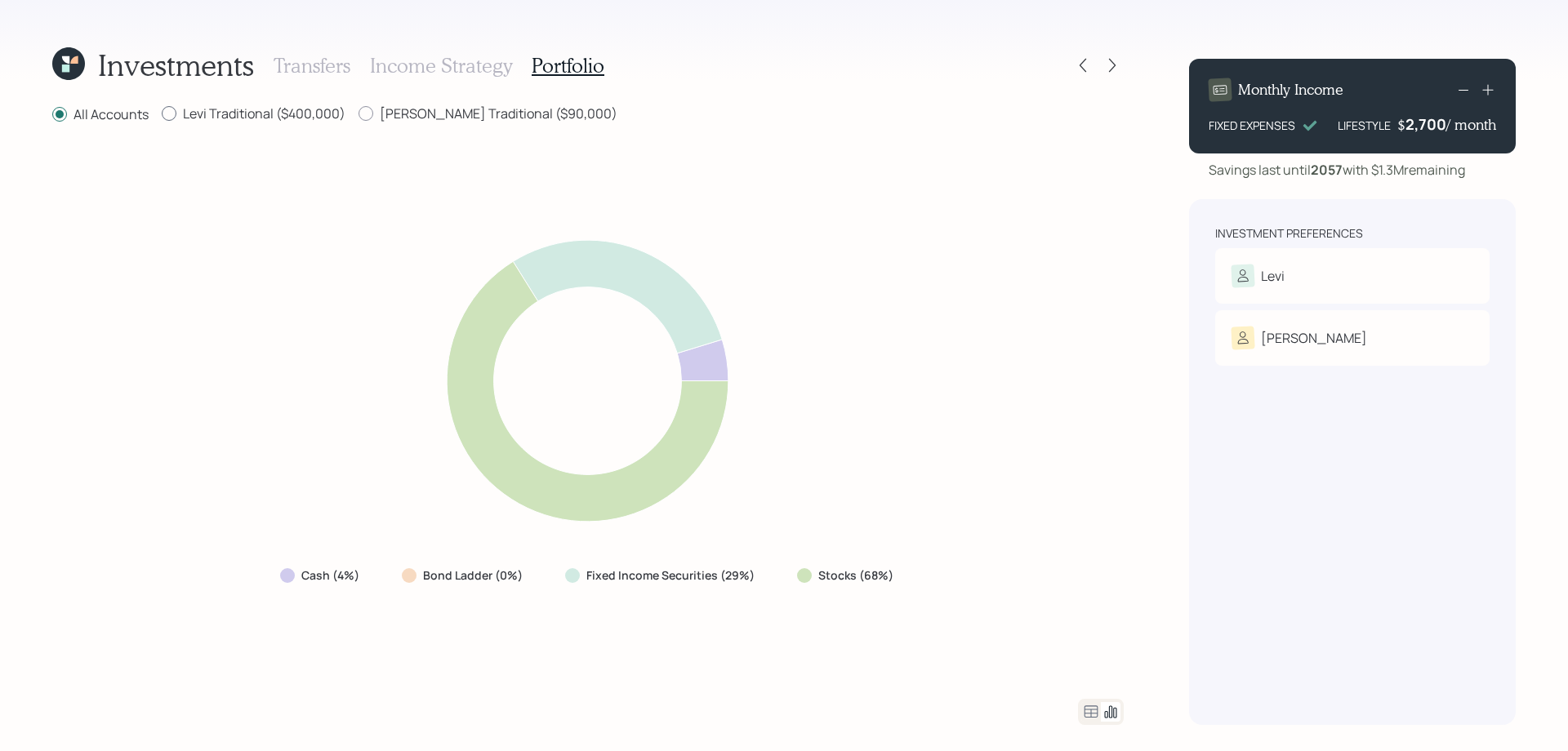
click at [248, 119] on label "Levi Traditional ($400,000)" at bounding box center [254, 114] width 184 height 18
click at [162, 115] on input "Levi Traditional ($400,000)" at bounding box center [161, 114] width 1 height 1
radio input "true"
radio input "false"
click at [1090, 708] on icon at bounding box center [1091, 711] width 14 height 12
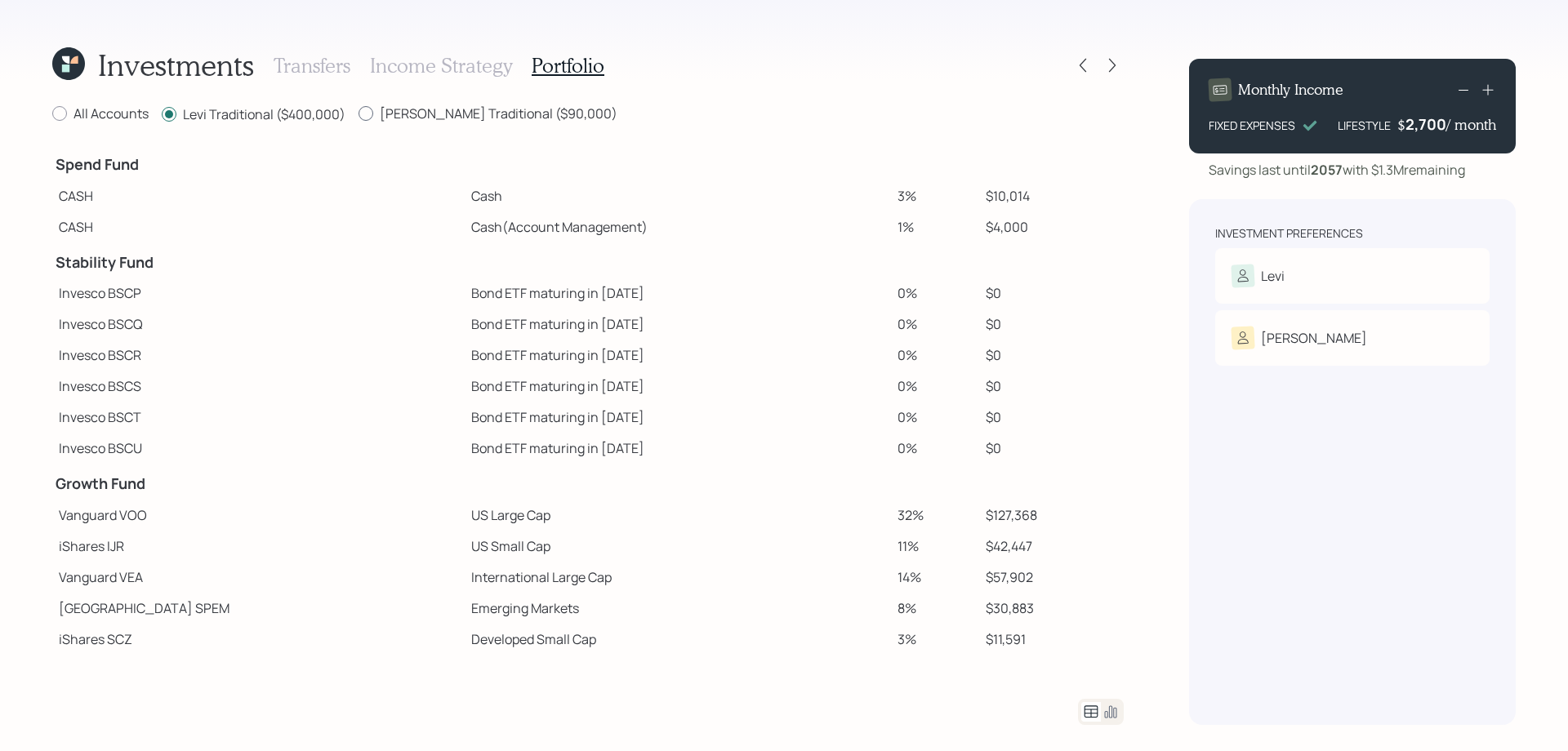
click at [370, 106] on label "[PERSON_NAME] Traditional ($90,000)" at bounding box center [487, 114] width 258 height 18
click at [358, 114] on input "[PERSON_NAME] Traditional ($90,000)" at bounding box center [357, 114] width 1 height 1
radio input "true"
radio input "false"
click at [104, 116] on label "All Accounts" at bounding box center [101, 114] width 97 height 18
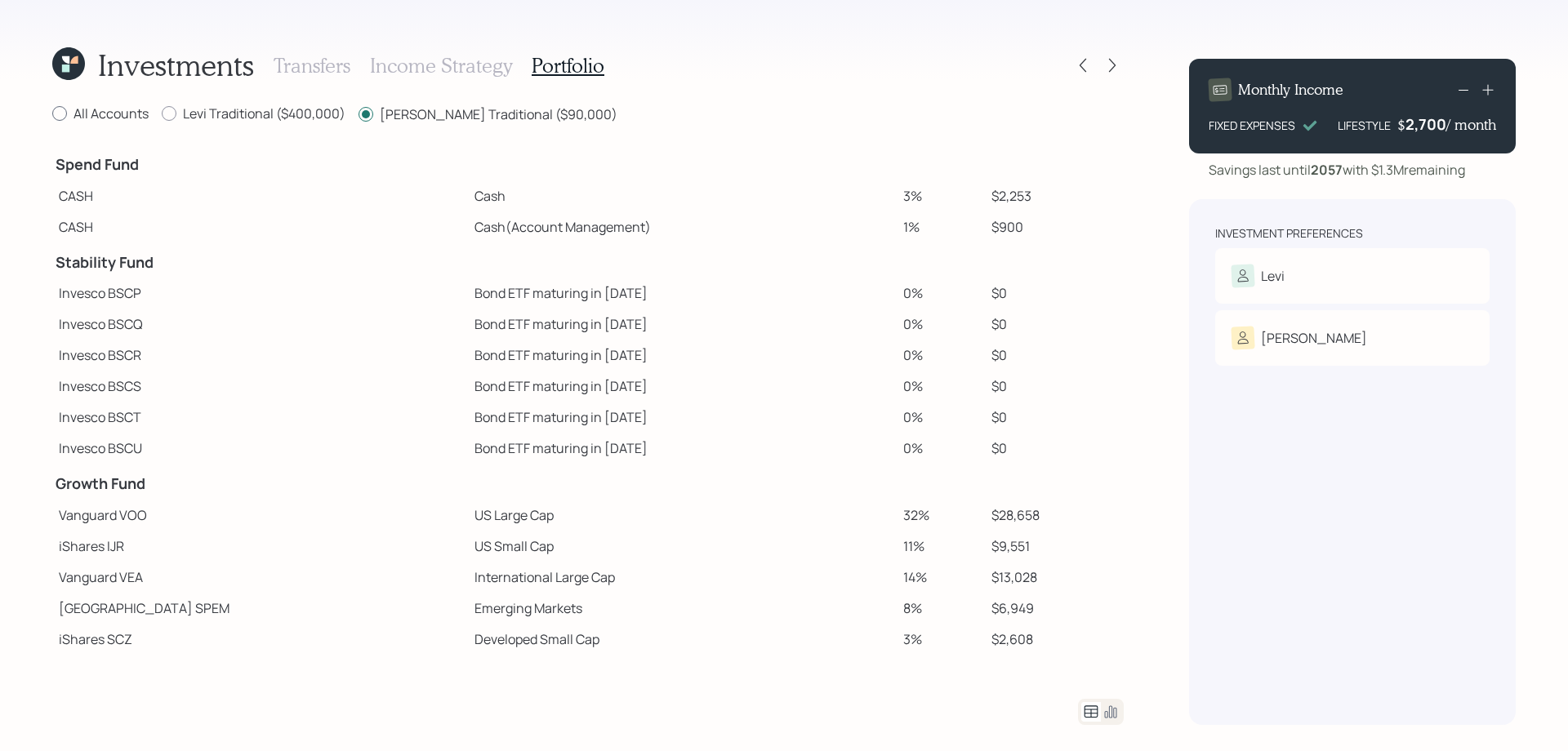
click at [52, 115] on input "All Accounts" at bounding box center [52, 114] width 1 height 1
radio input "true"
radio input "false"
click at [1110, 713] on icon at bounding box center [1111, 712] width 20 height 20
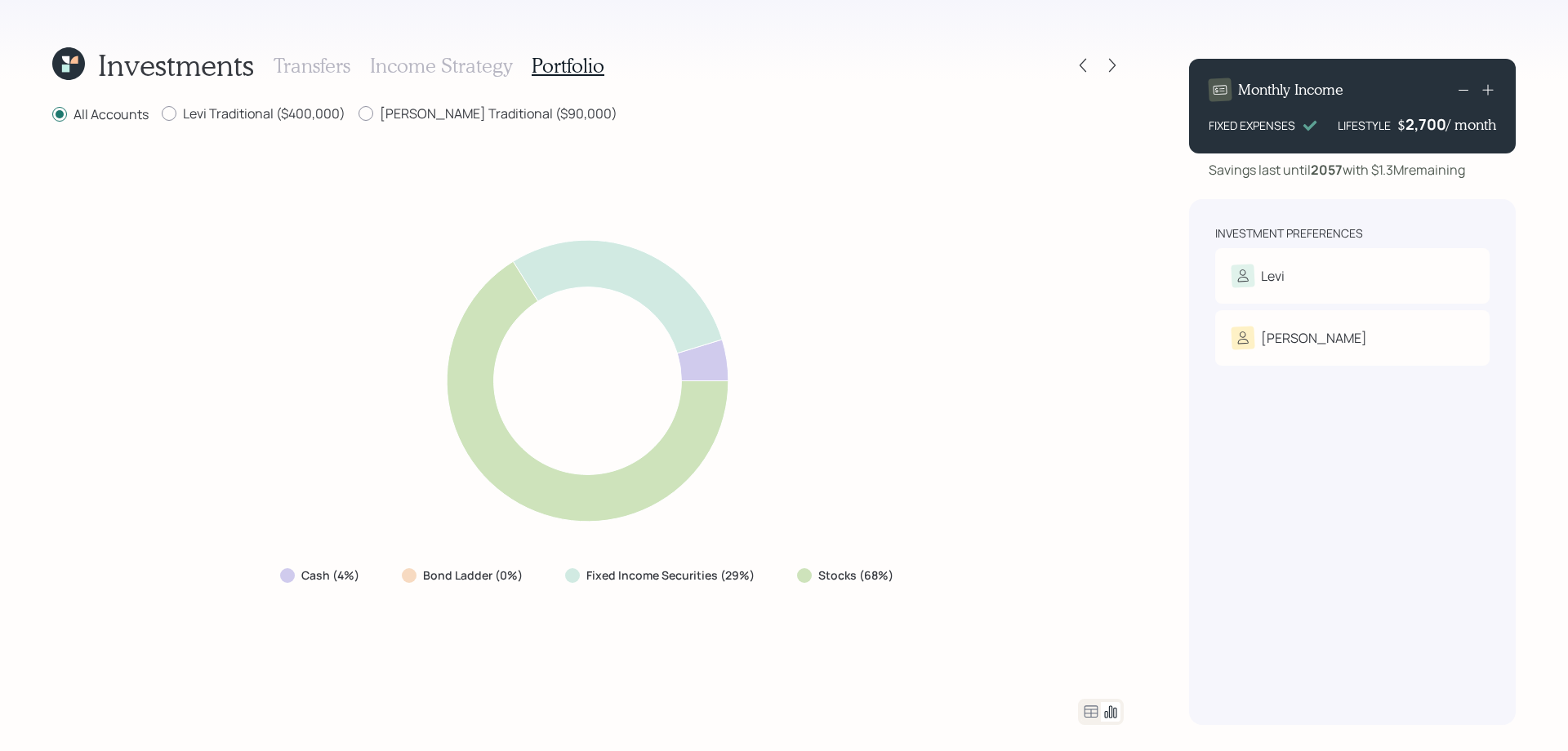
click at [744, 470] on icon at bounding box center [587, 381] width 643 height 321
click at [654, 295] on icon at bounding box center [618, 296] width 209 height 114
click at [591, 582] on label "Fixed Income Securities (29%)" at bounding box center [671, 576] width 168 height 16
click at [455, 578] on label "Bond Ladder (0%)" at bounding box center [473, 576] width 100 height 16
click at [410, 76] on h3 "Income Strategy" at bounding box center [441, 65] width 142 height 24
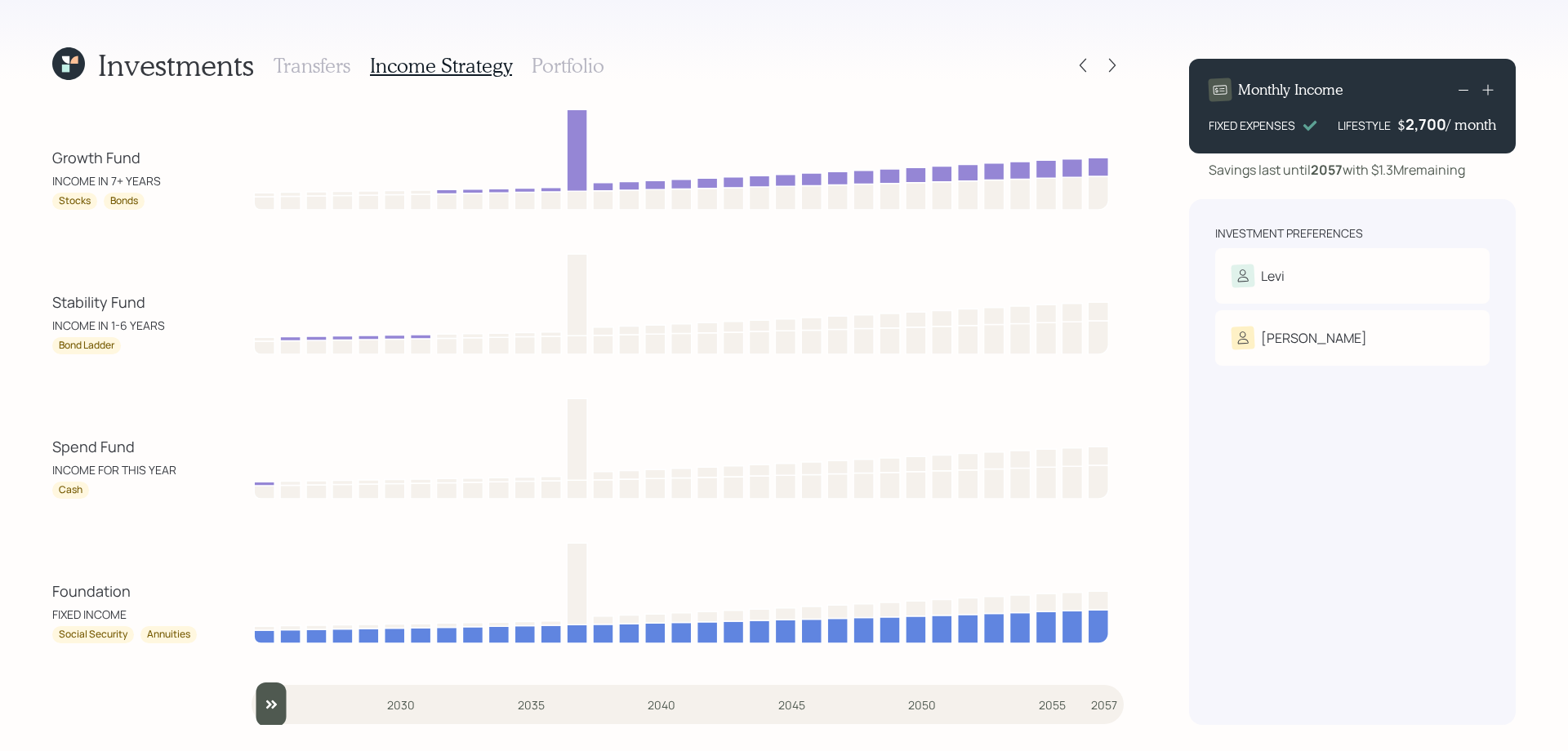
click at [74, 59] on icon at bounding box center [74, 60] width 7 height 7
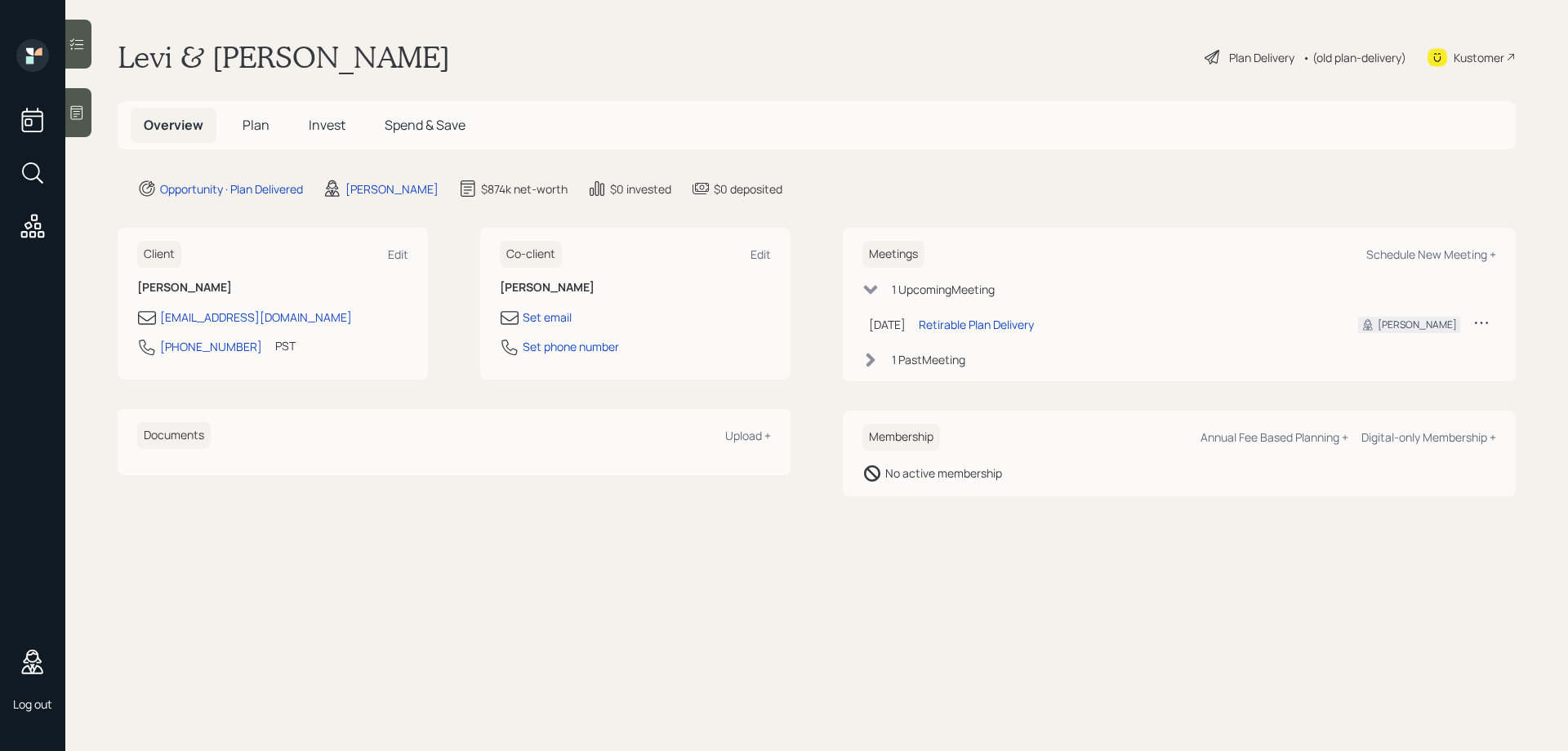
click at [314, 128] on span "Invest" at bounding box center [326, 125] width 37 height 18
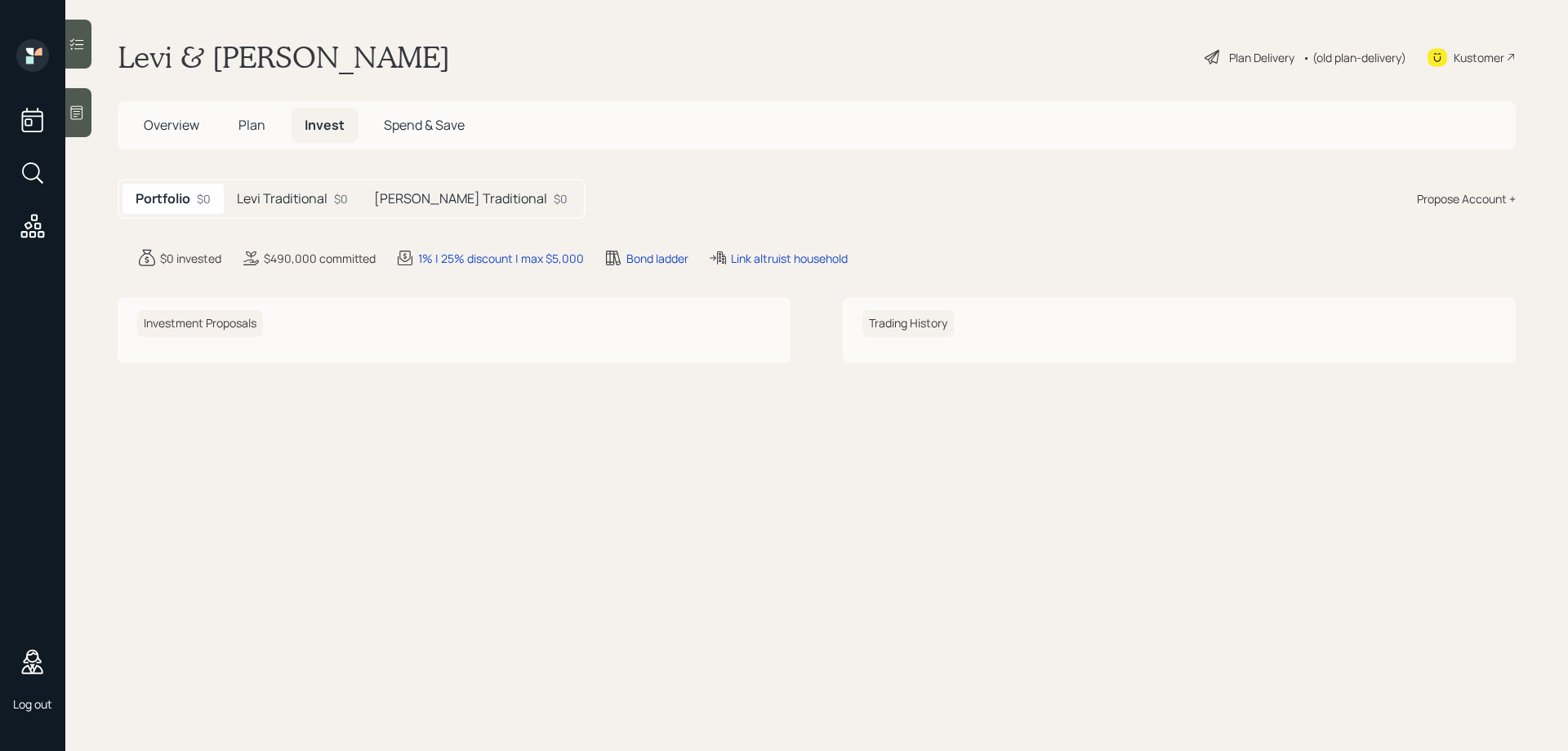
click at [296, 206] on h5 "Levi Traditional" at bounding box center [281, 199] width 91 height 16
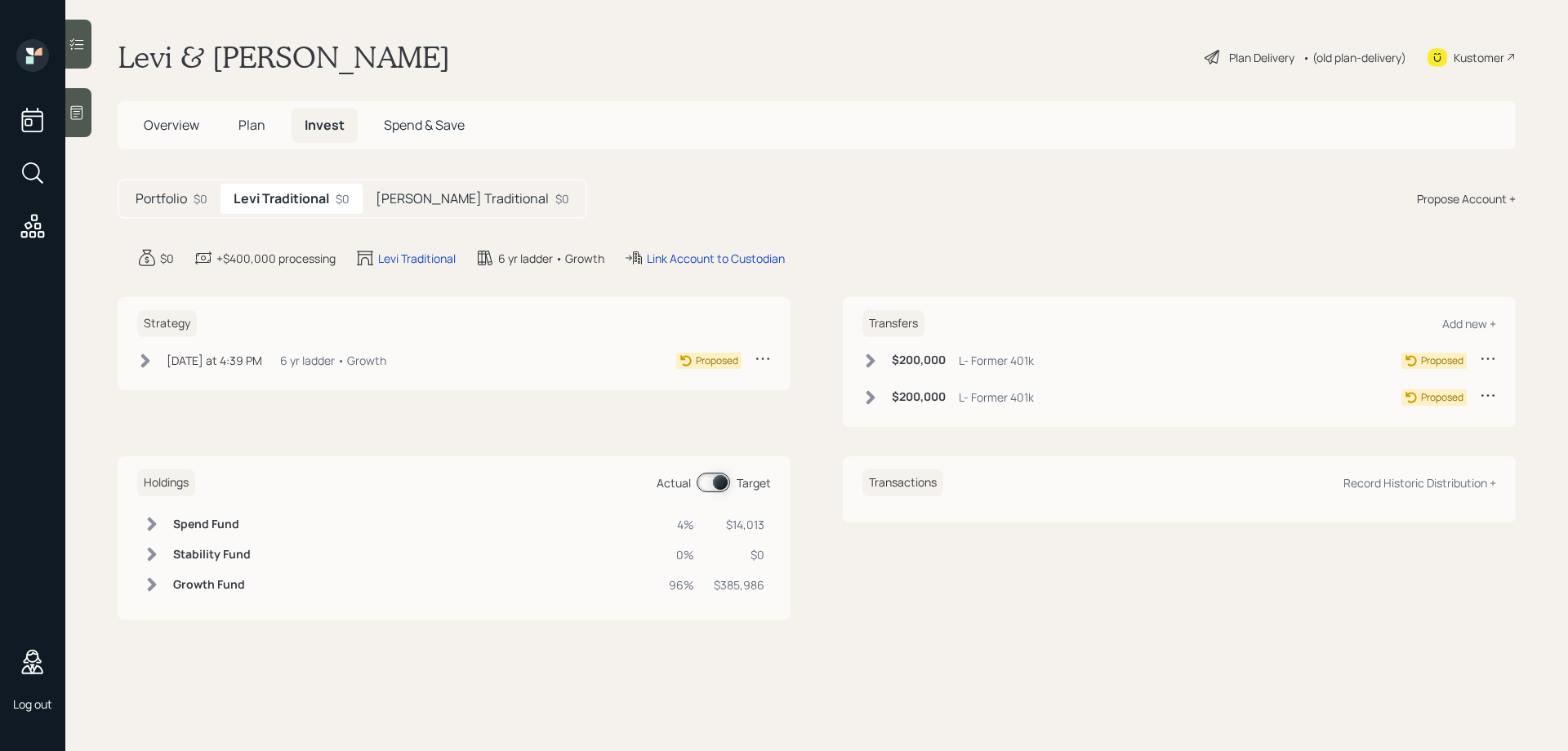
click at [867, 361] on icon at bounding box center [870, 361] width 16 height 16
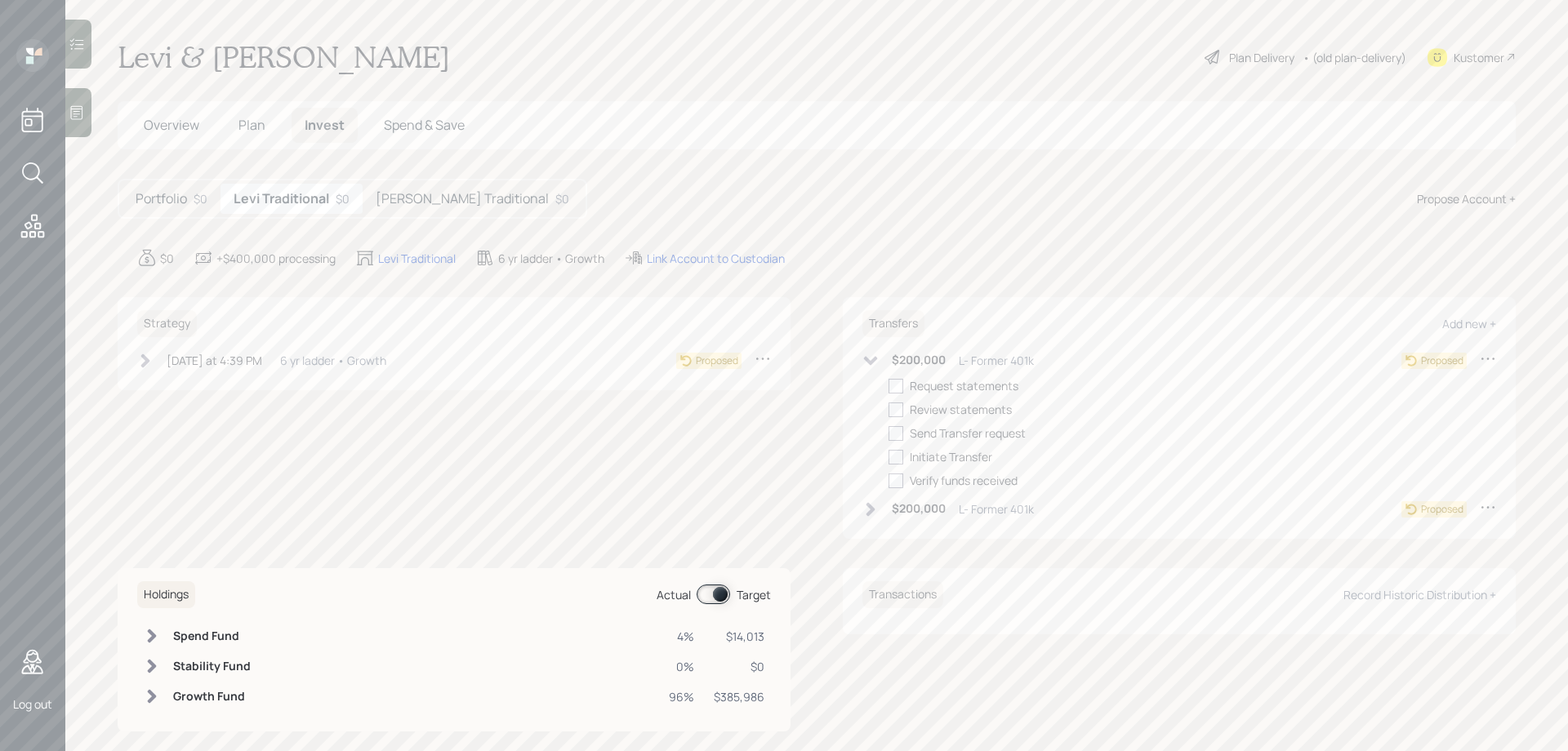
click at [868, 502] on icon at bounding box center [870, 510] width 16 height 16
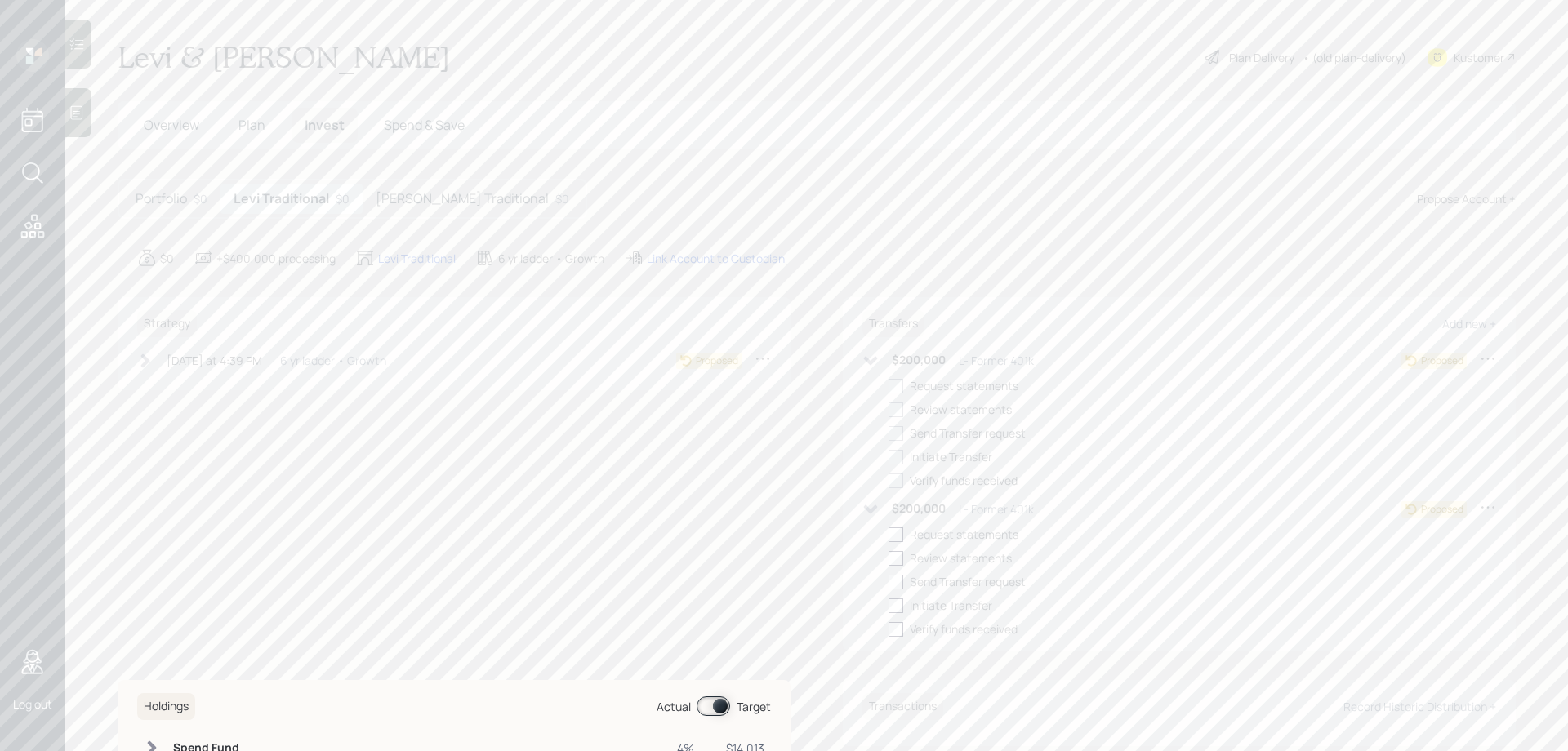
click at [887, 35] on main "Levi & [PERSON_NAME] Plan Delivery • (old plan-delivery) Kustomer Overview Plan…" at bounding box center [816, 376] width 1503 height 751
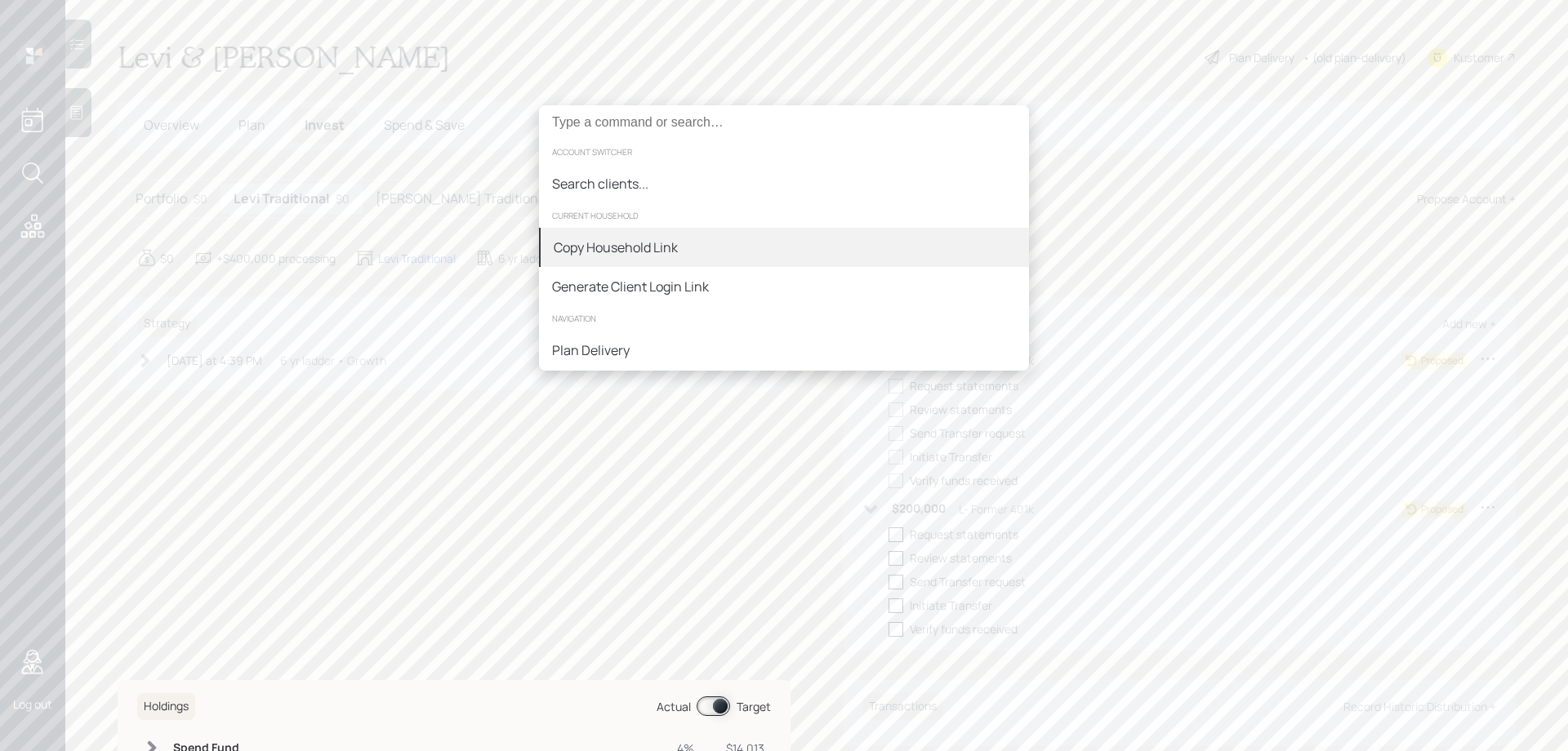
click at [663, 244] on div "Copy Household Link" at bounding box center [616, 247] width 124 height 20
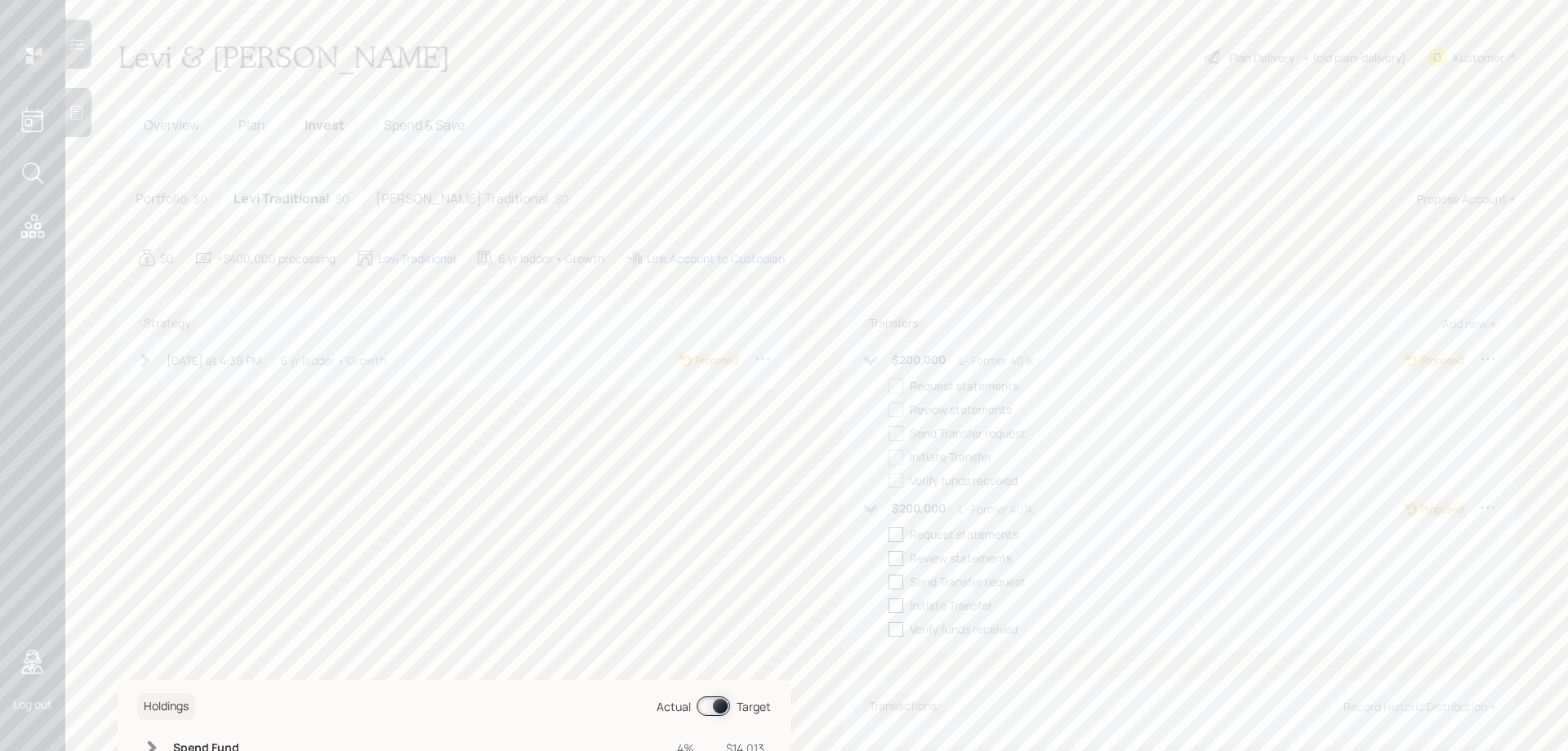
click at [186, 205] on h5 "Portfolio" at bounding box center [161, 199] width 52 height 16
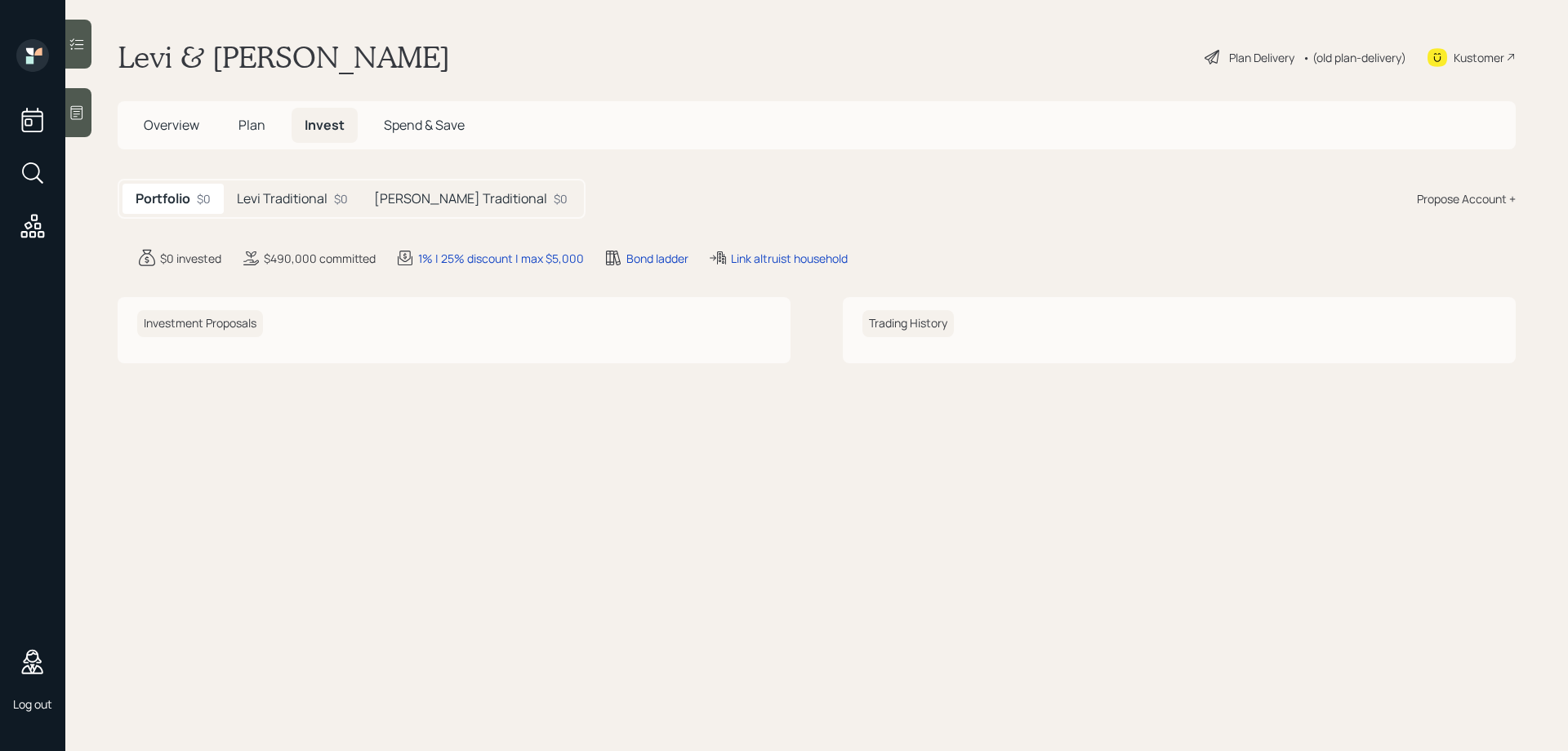
click at [1244, 58] on div "Plan Delivery" at bounding box center [1261, 57] width 65 height 17
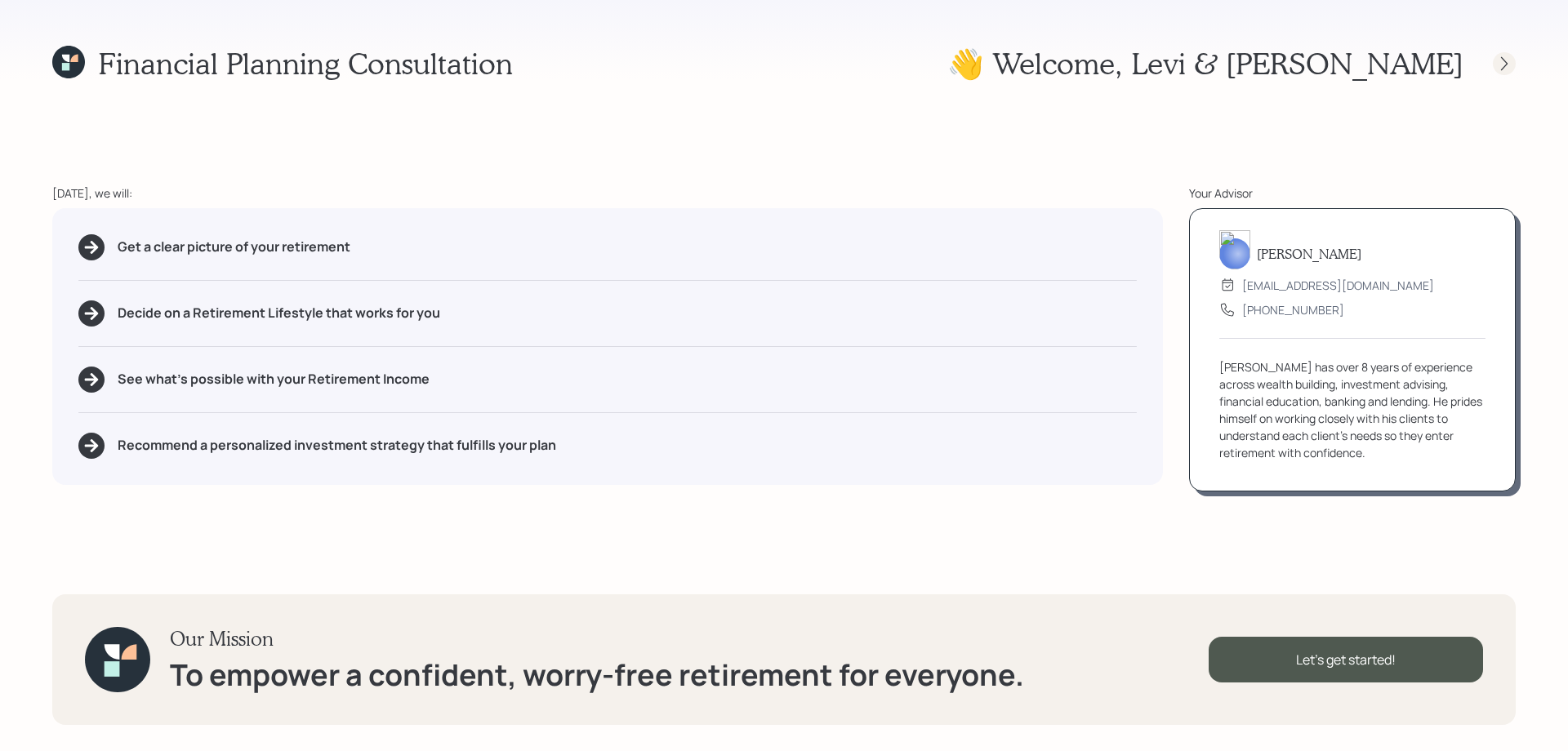
click at [1504, 59] on icon at bounding box center [1504, 64] width 16 height 16
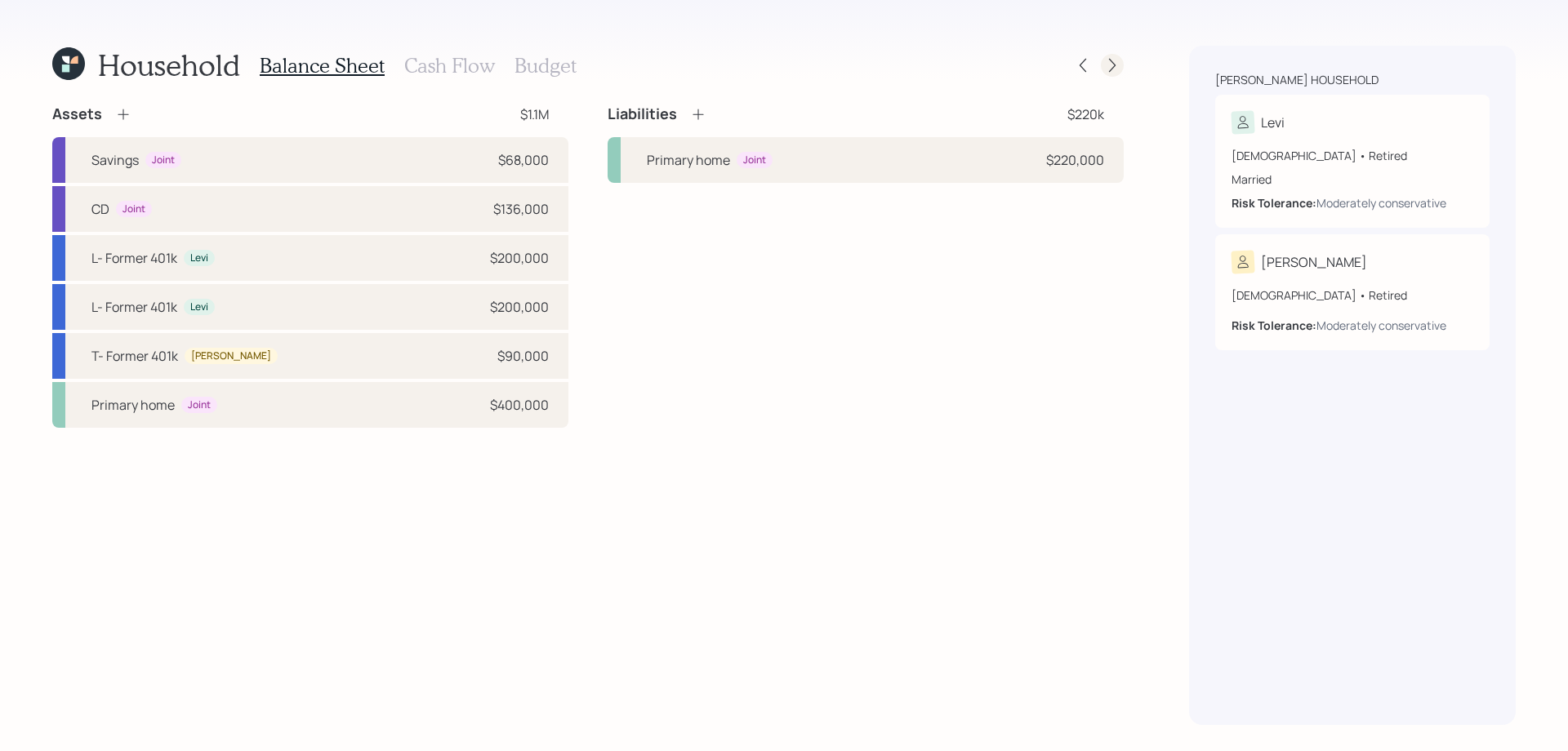
click at [1105, 73] on icon at bounding box center [1112, 65] width 16 height 16
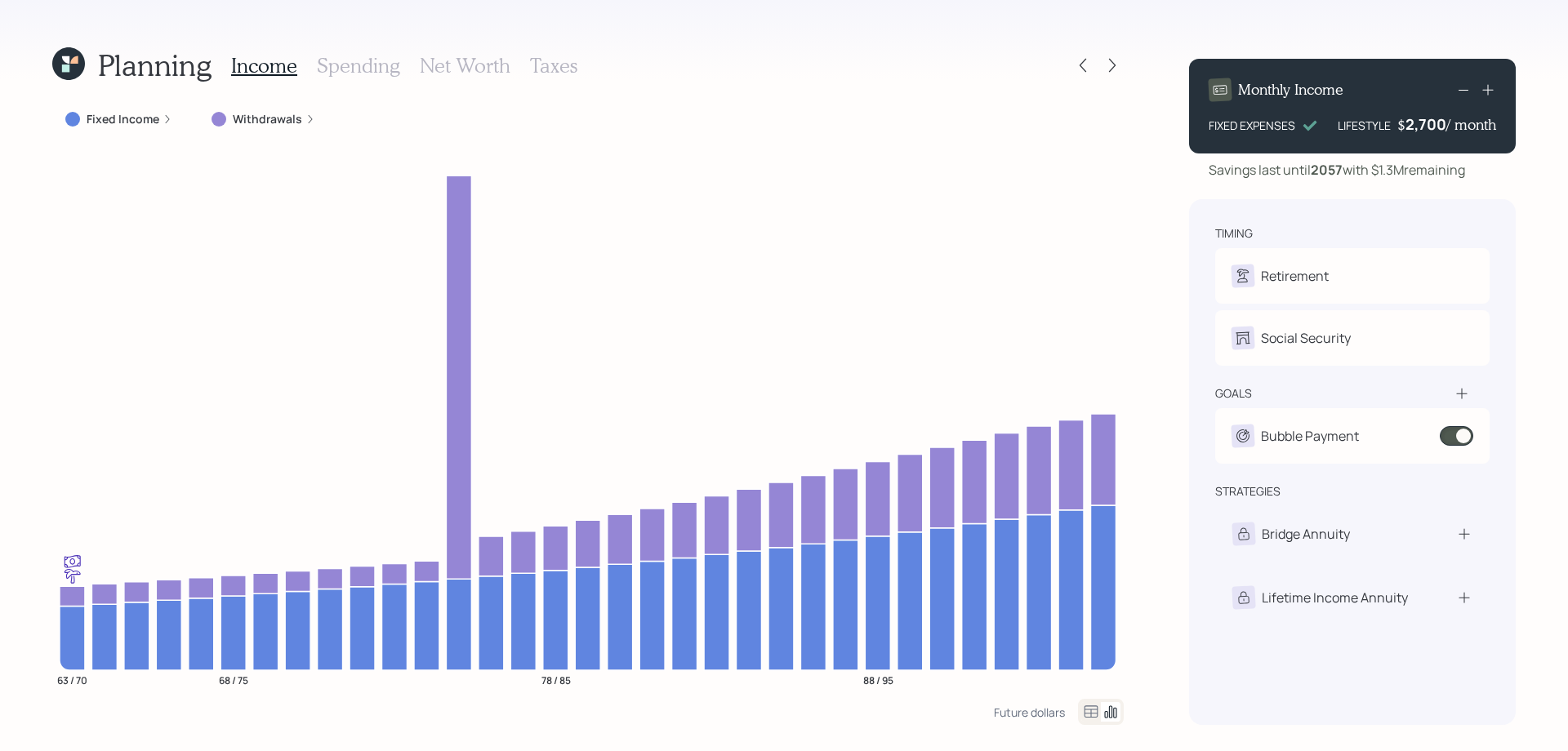
click at [353, 66] on h3 "Spending" at bounding box center [358, 65] width 83 height 24
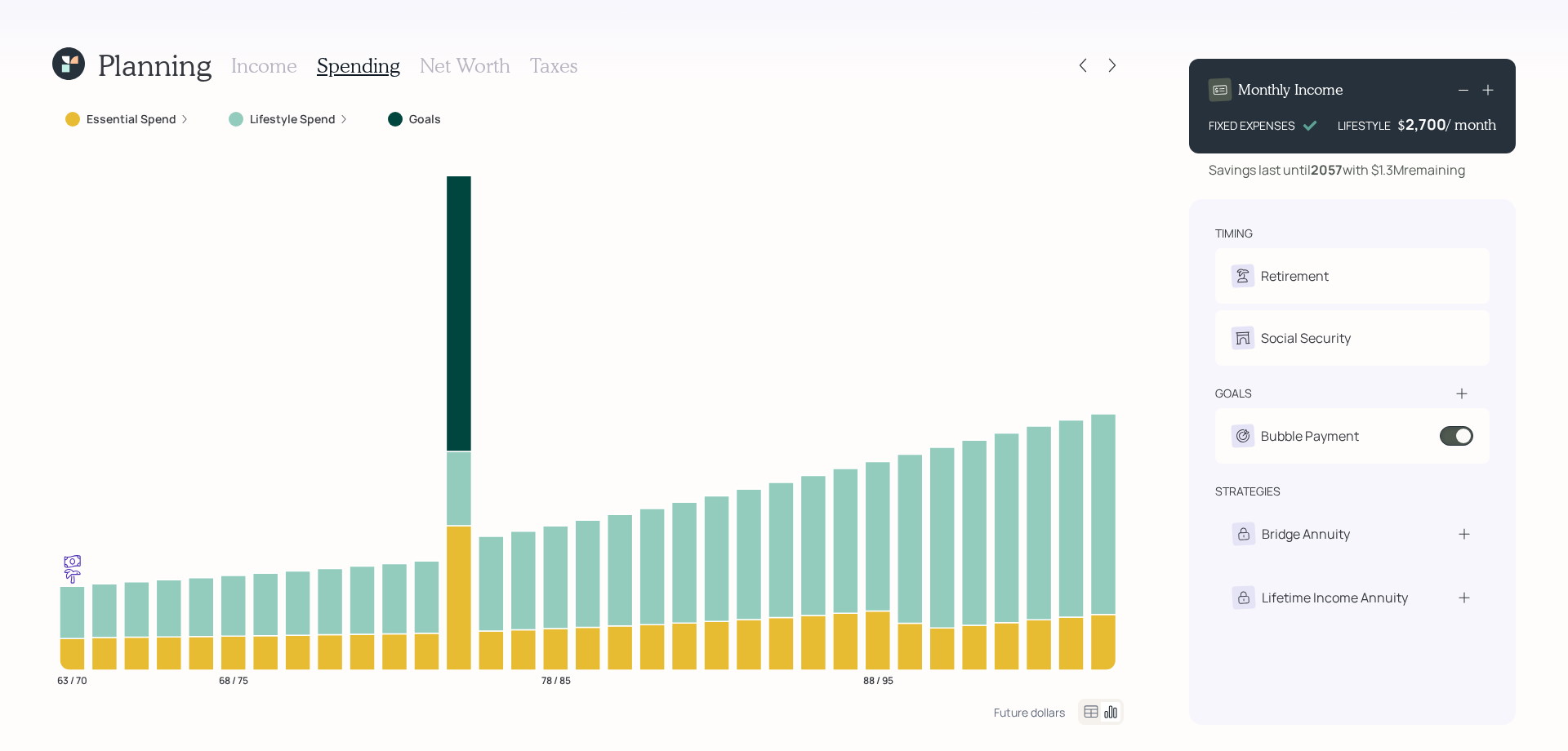
click at [467, 69] on h3 "Net Worth" at bounding box center [465, 65] width 91 height 24
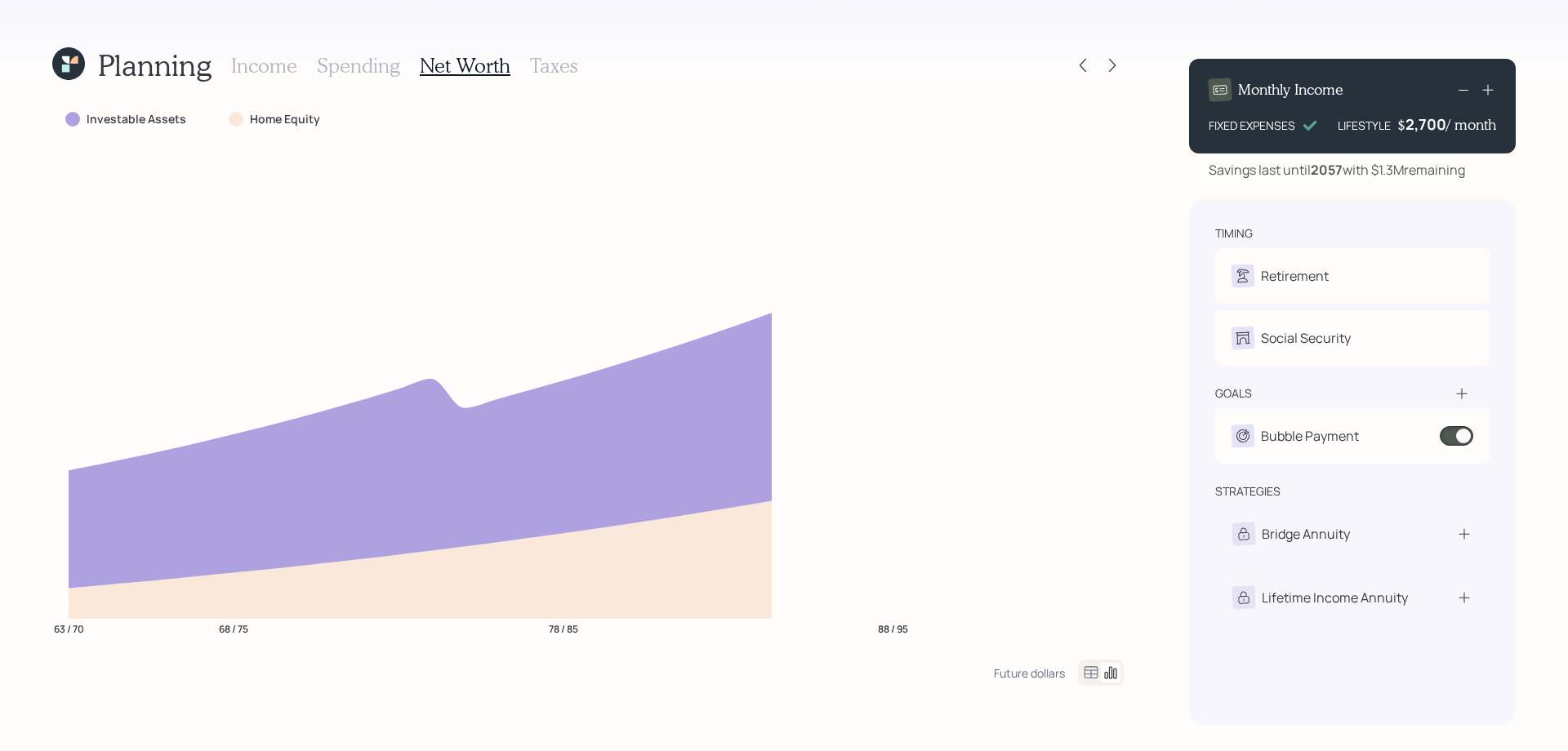
click at [552, 63] on h3 "Taxes" at bounding box center [554, 65] width 47 height 24
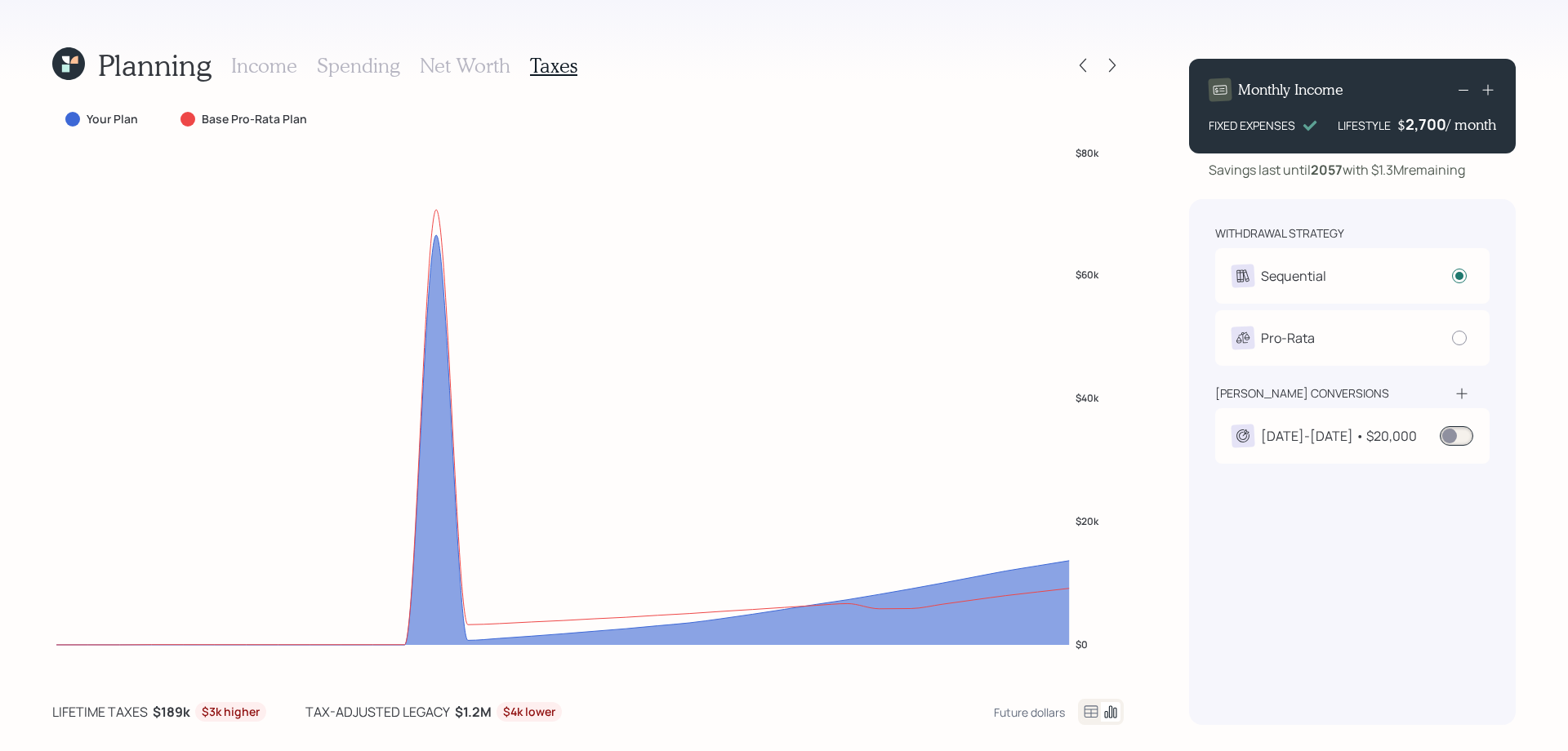
click at [462, 65] on h3 "Net Worth" at bounding box center [465, 65] width 91 height 24
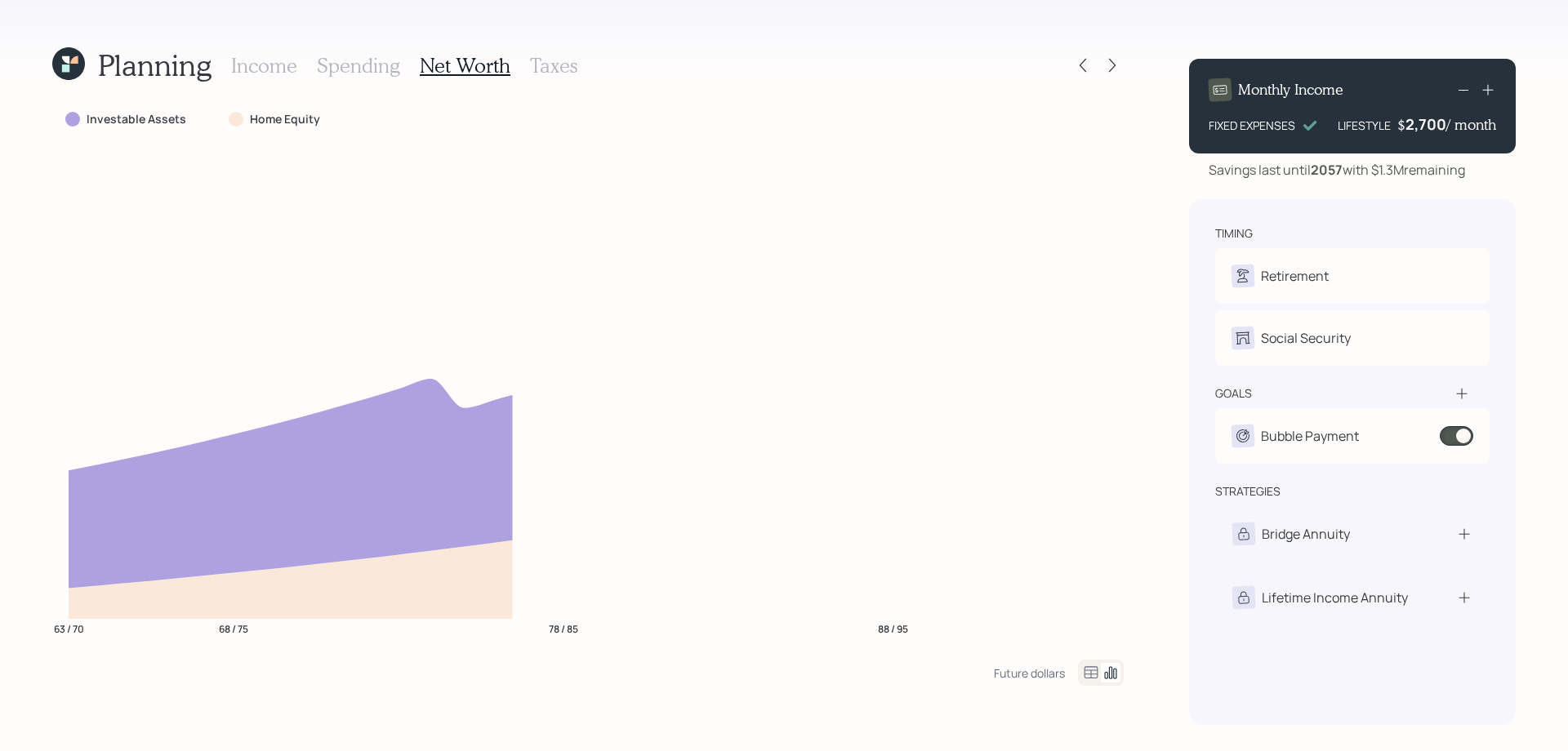
click at [329, 65] on h3 "Spending" at bounding box center [358, 65] width 83 height 24
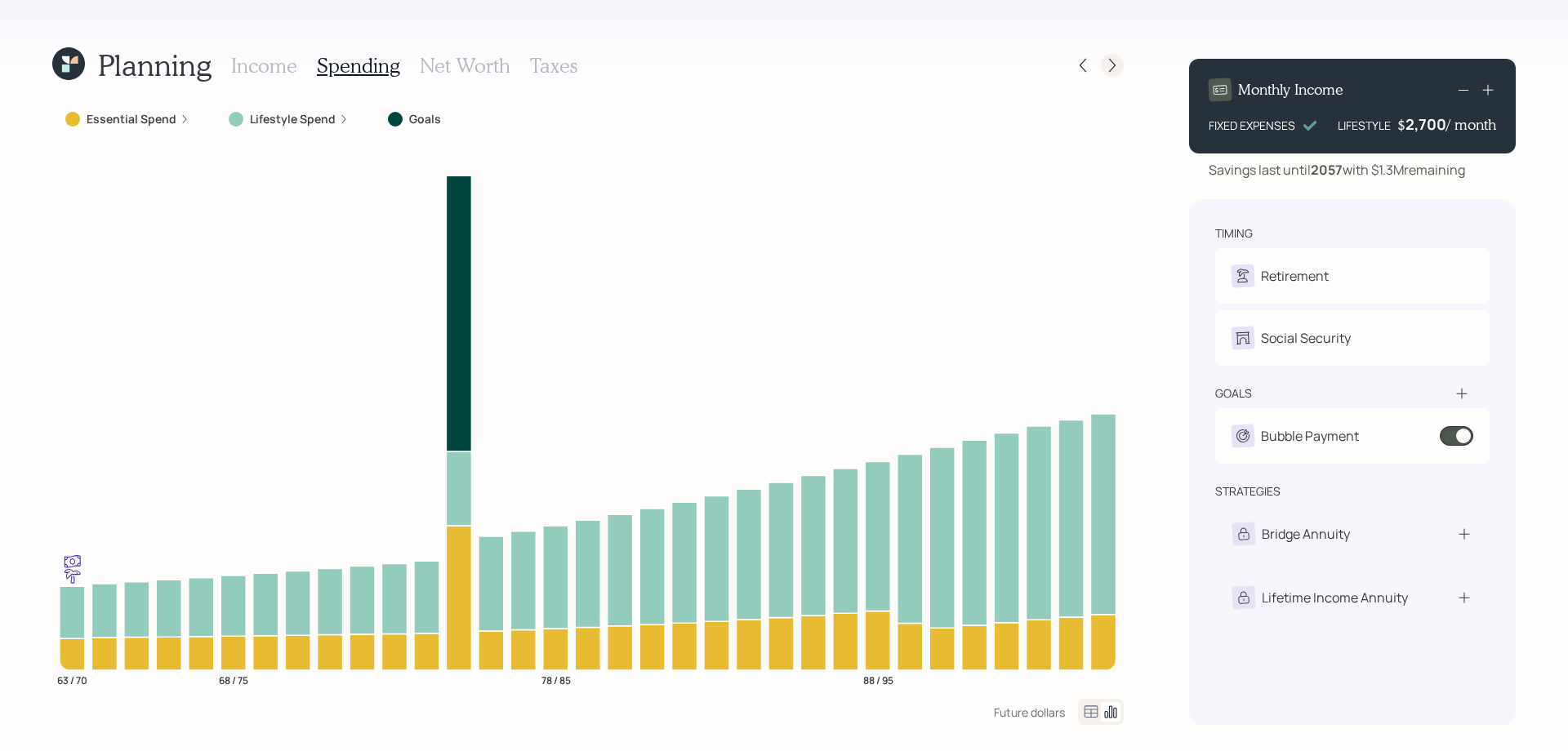
click at [1117, 61] on icon at bounding box center [1112, 65] width 16 height 16
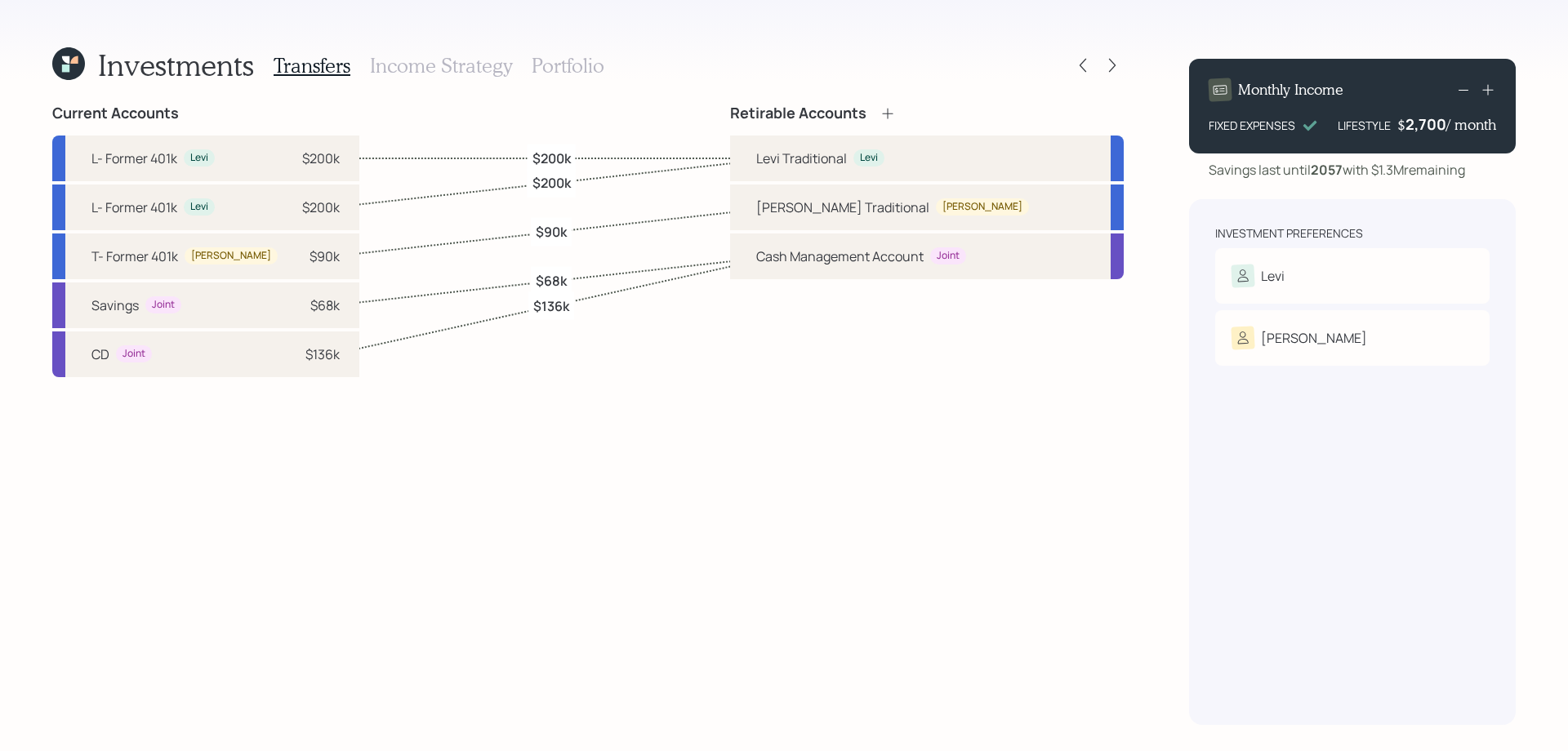
click at [477, 54] on h3 "Income Strategy" at bounding box center [441, 65] width 142 height 24
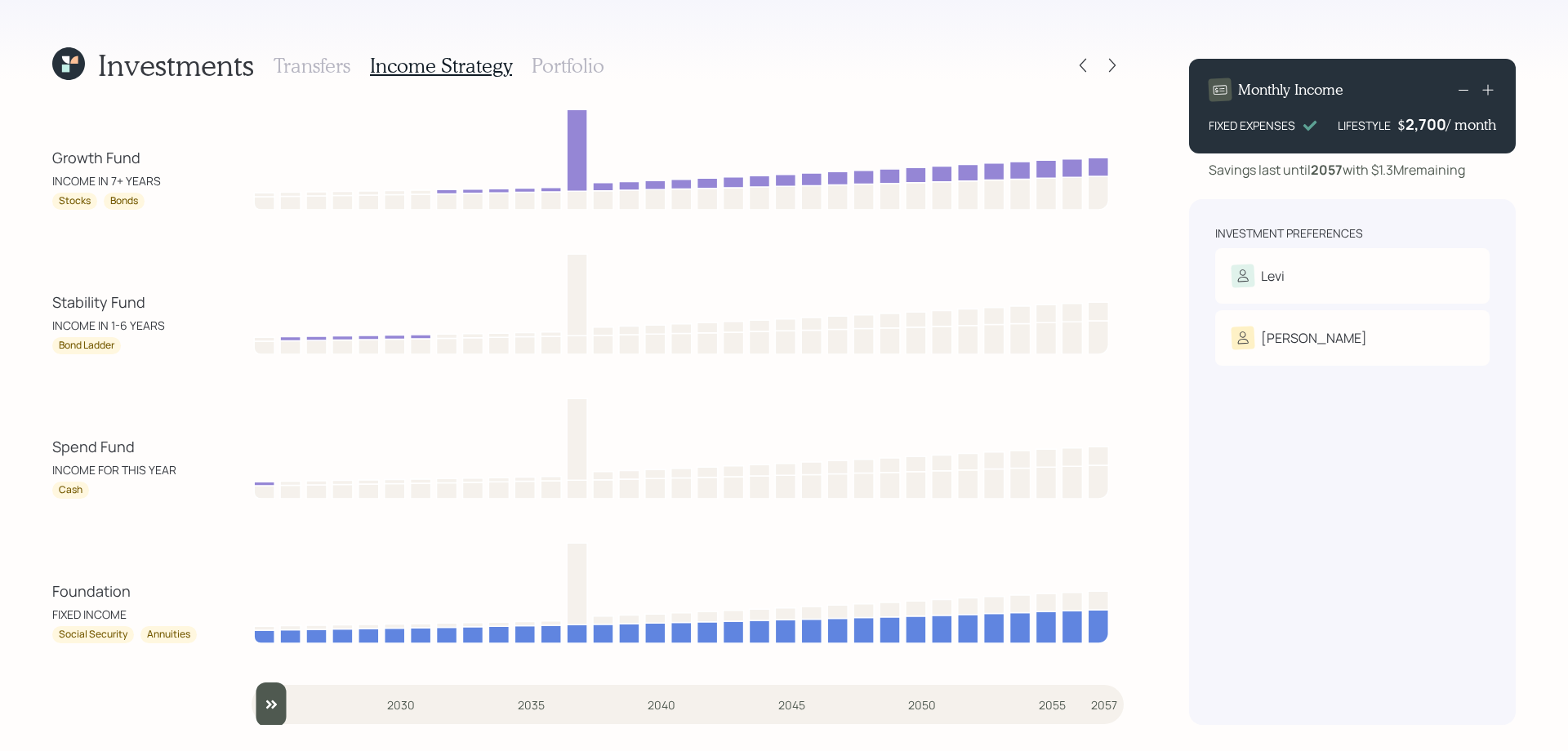
click at [569, 51] on div "Transfers Income Strategy Portfolio" at bounding box center [438, 65] width 330 height 39
click at [569, 66] on h3 "Portfolio" at bounding box center [568, 65] width 73 height 24
